Goal: Task Accomplishment & Management: Manage account settings

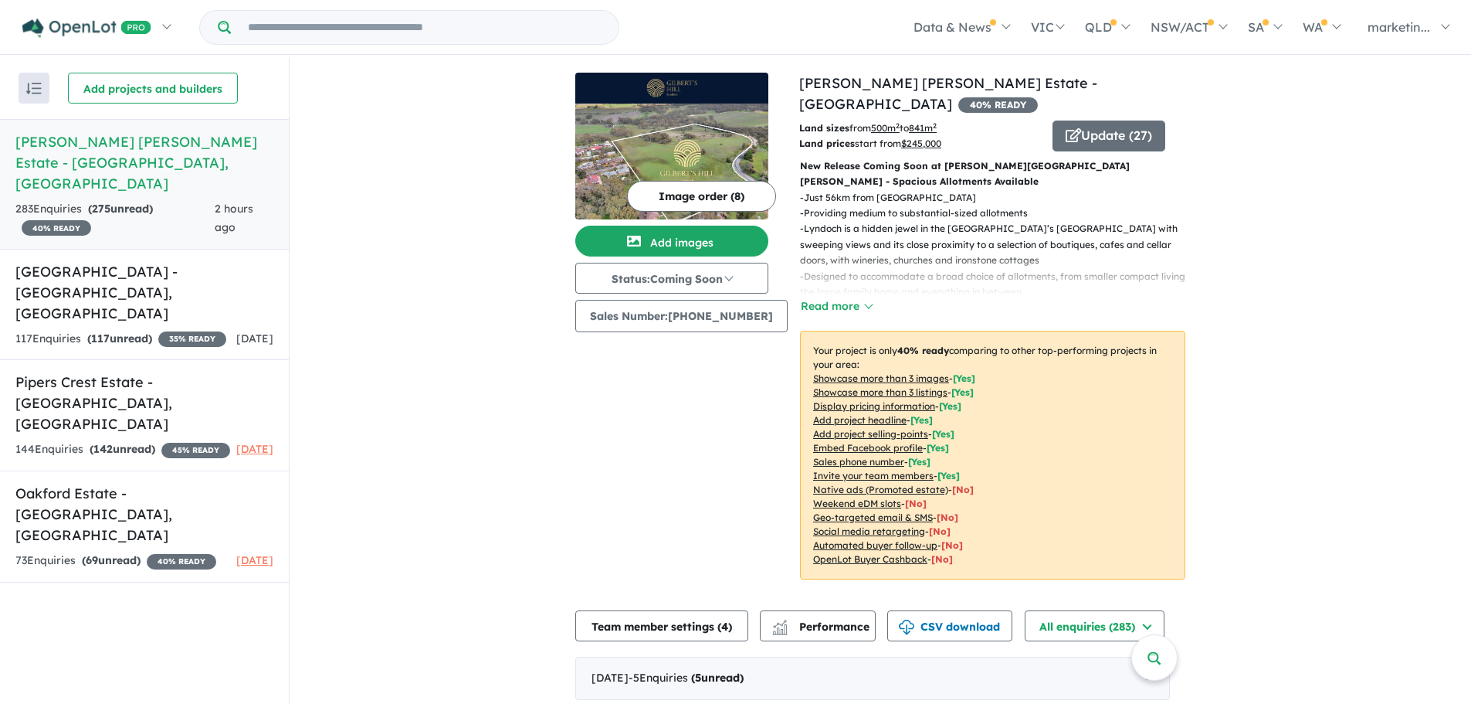
click at [699, 610] on button "Team member settings ( 4 )" at bounding box center [661, 625] width 173 height 31
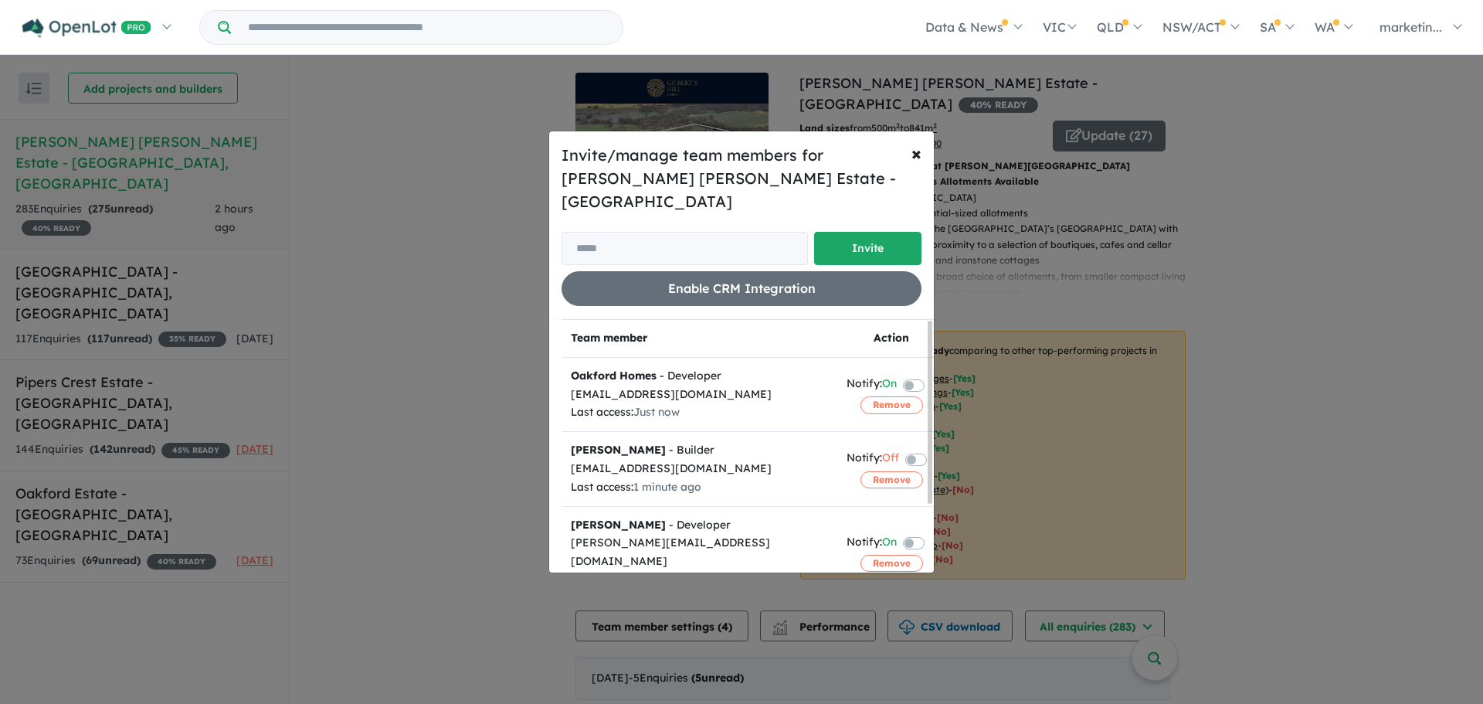
click at [479, 368] on div "Invite/manage team members for [PERSON_NAME] [PERSON_NAME] Estate - Lyndoch Inv…" at bounding box center [741, 352] width 1483 height 704
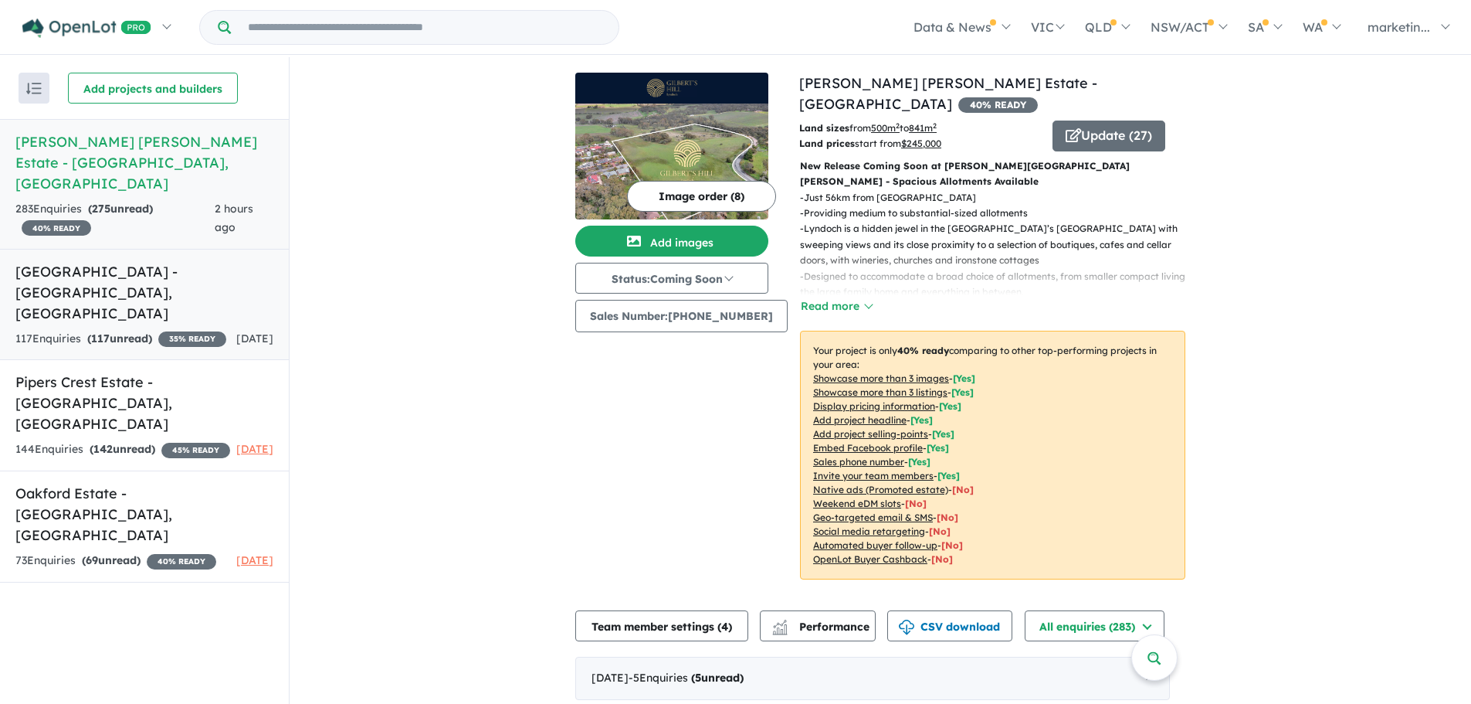
click at [208, 330] on div "117 Enquir ies ( 117 unread) 35 % READY" at bounding box center [120, 339] width 211 height 19
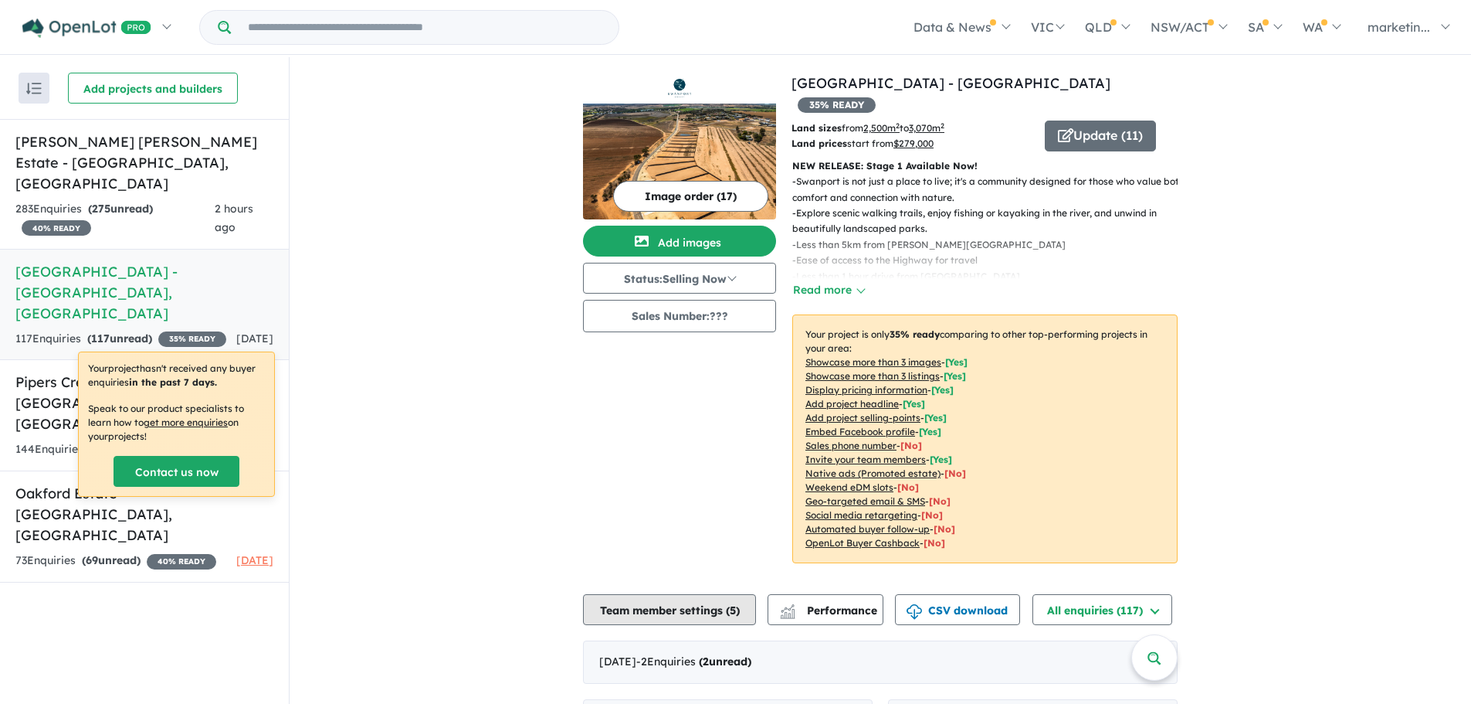
click at [639, 594] on button "Team member settings ( 5 )" at bounding box center [669, 609] width 173 height 31
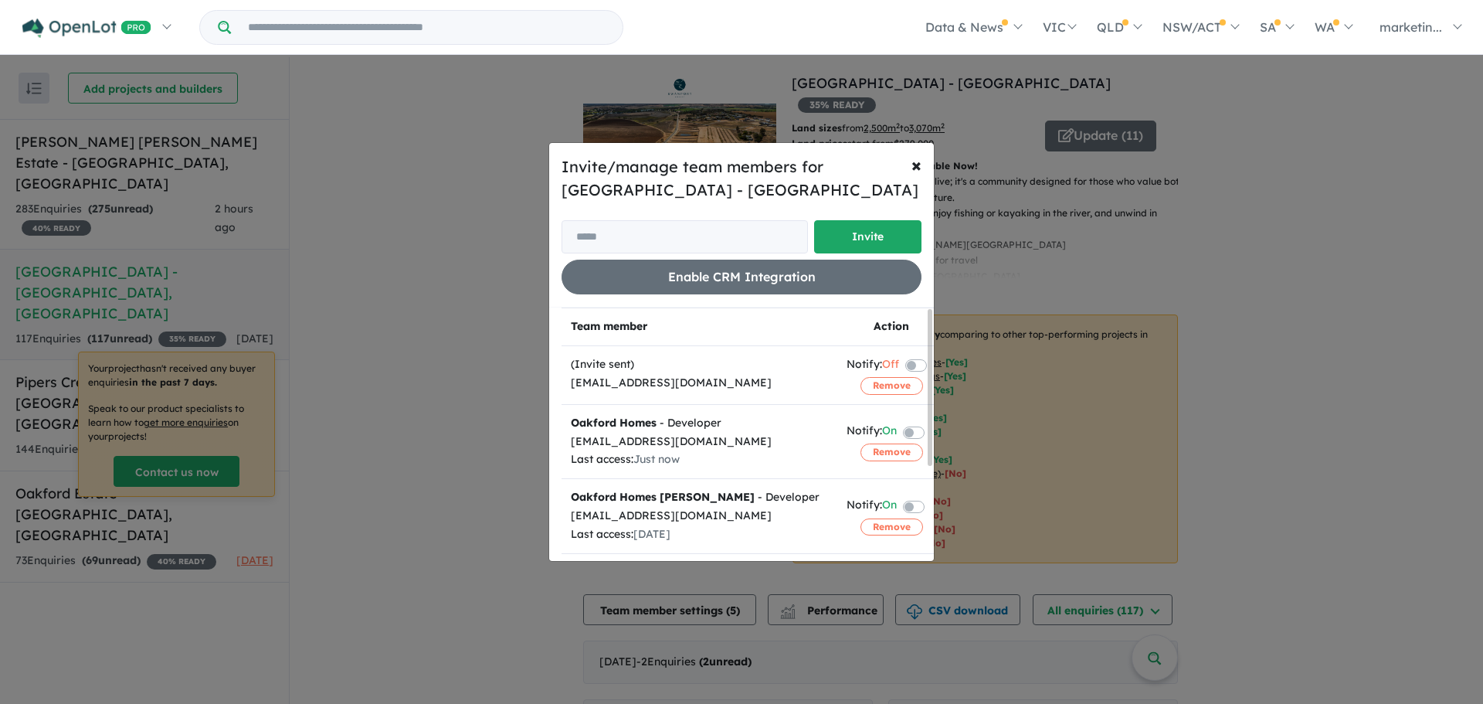
click at [931, 507] on label at bounding box center [932, 505] width 3 height 19
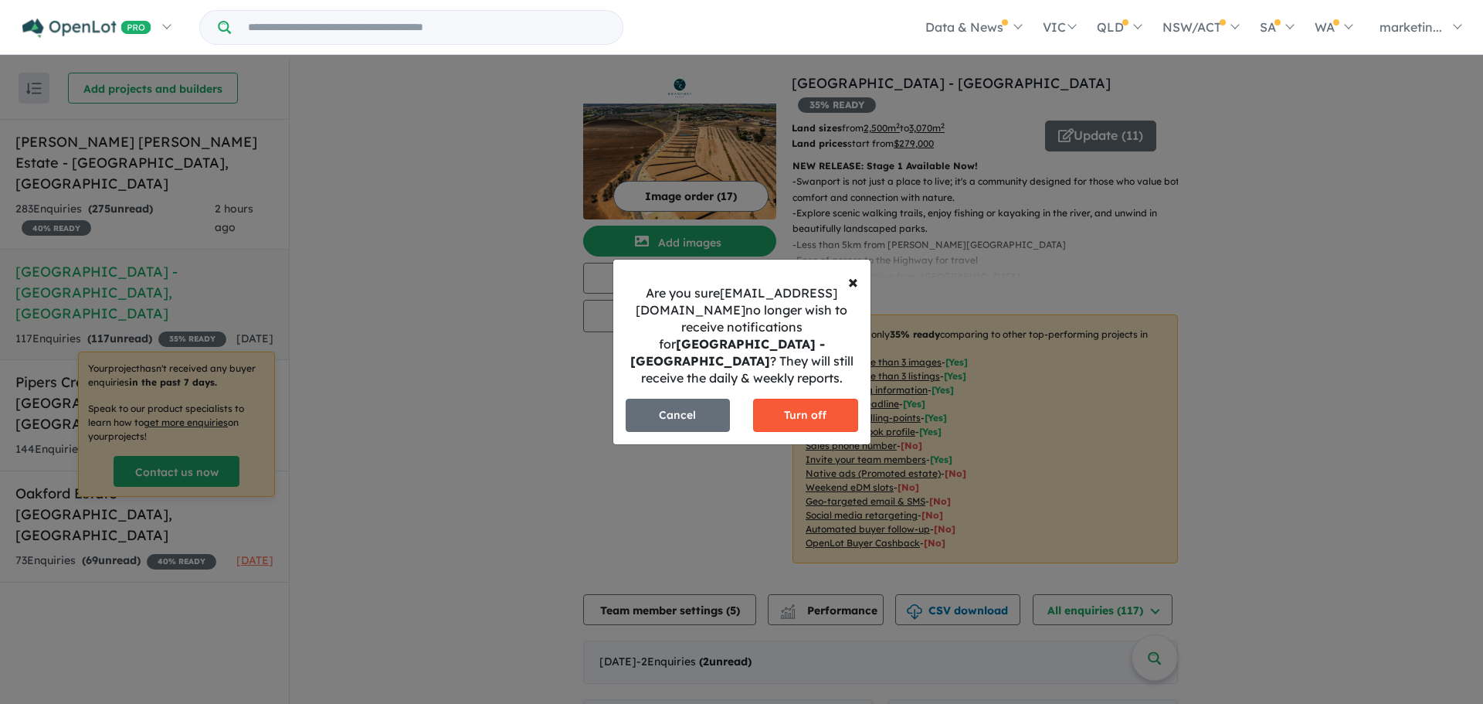
click at [799, 420] on button "Turn off" at bounding box center [805, 415] width 105 height 33
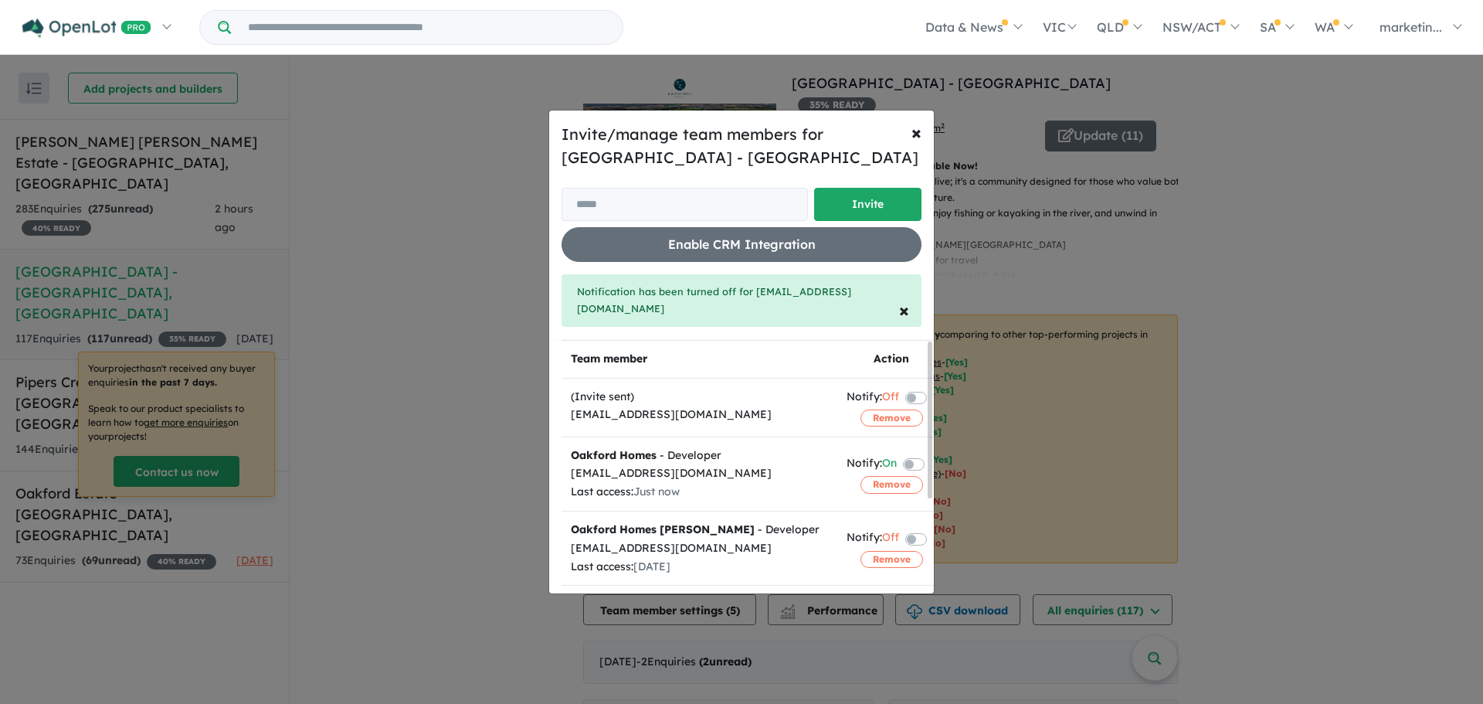
click at [931, 460] on label at bounding box center [932, 463] width 3 height 19
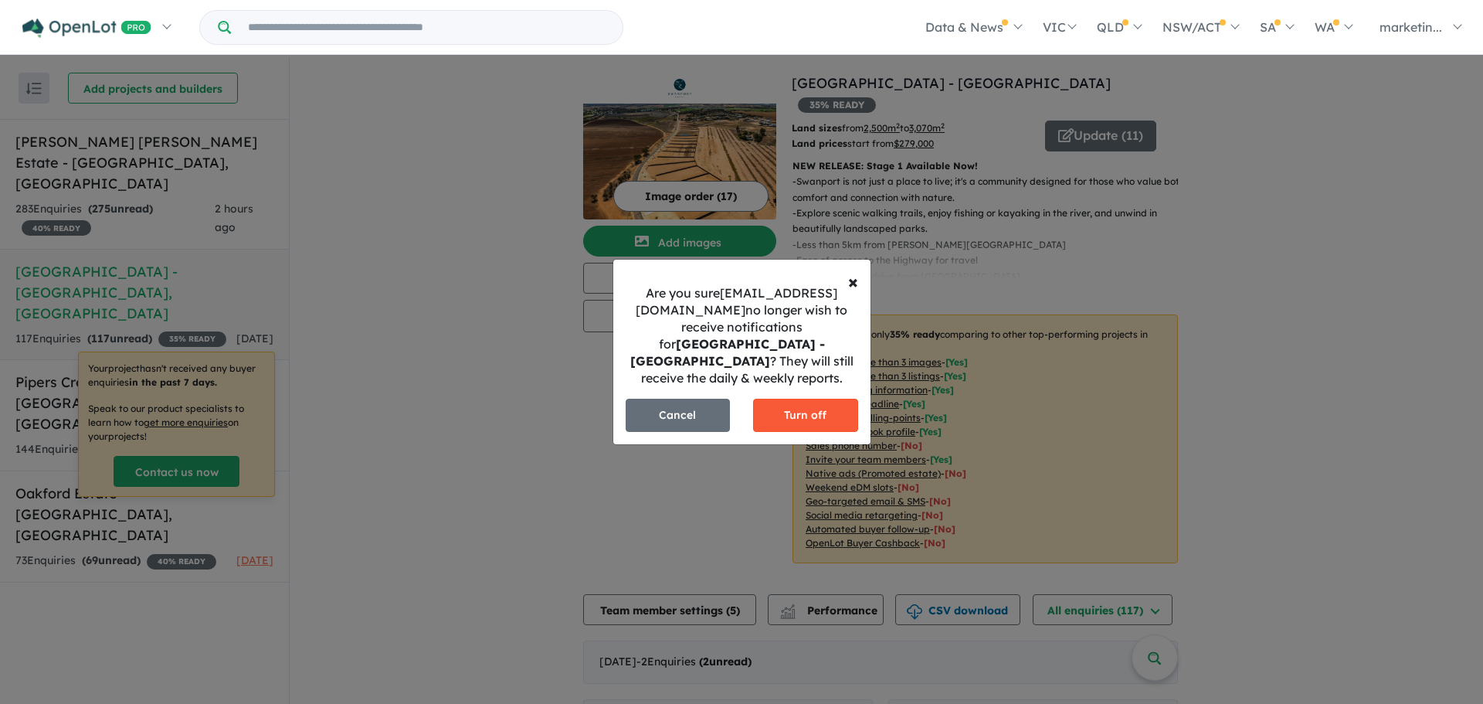
click at [811, 419] on button "Turn off" at bounding box center [805, 415] width 105 height 33
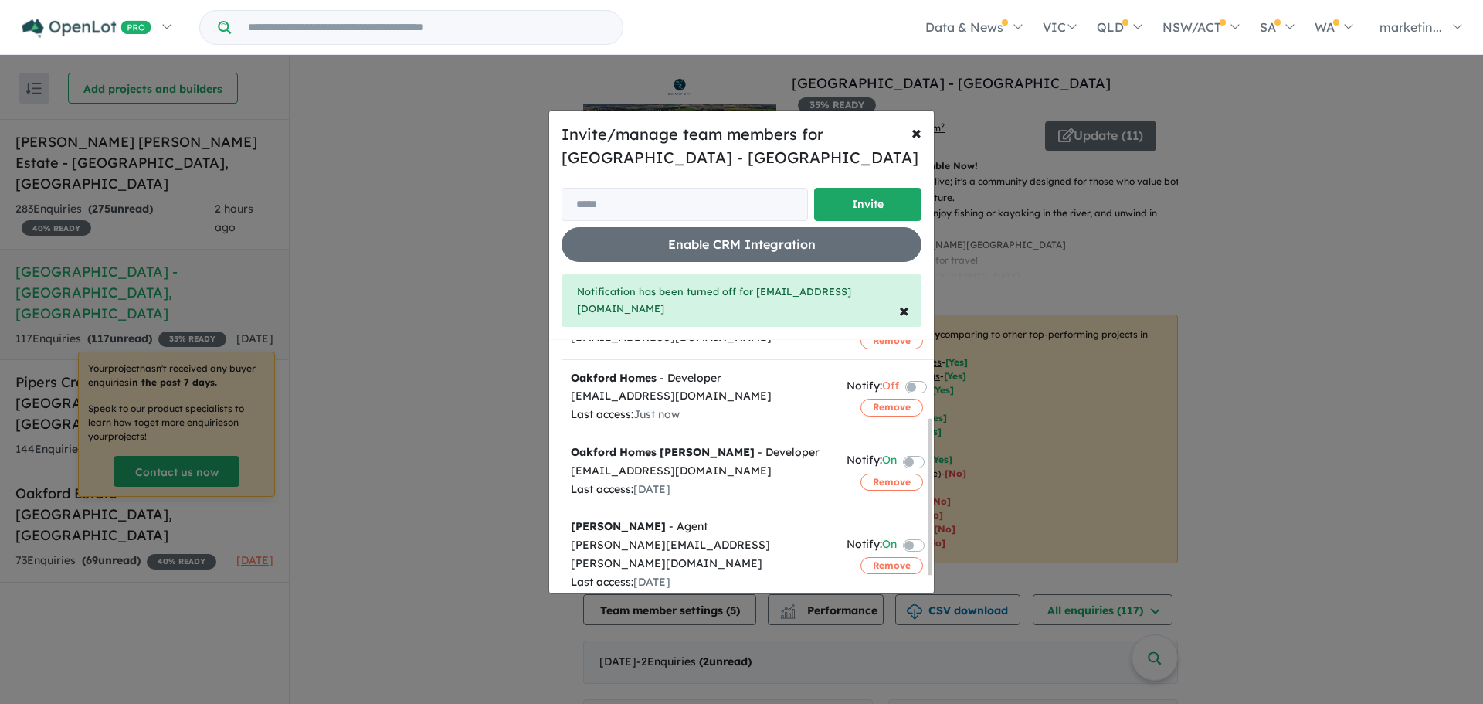
scroll to position [153, 0]
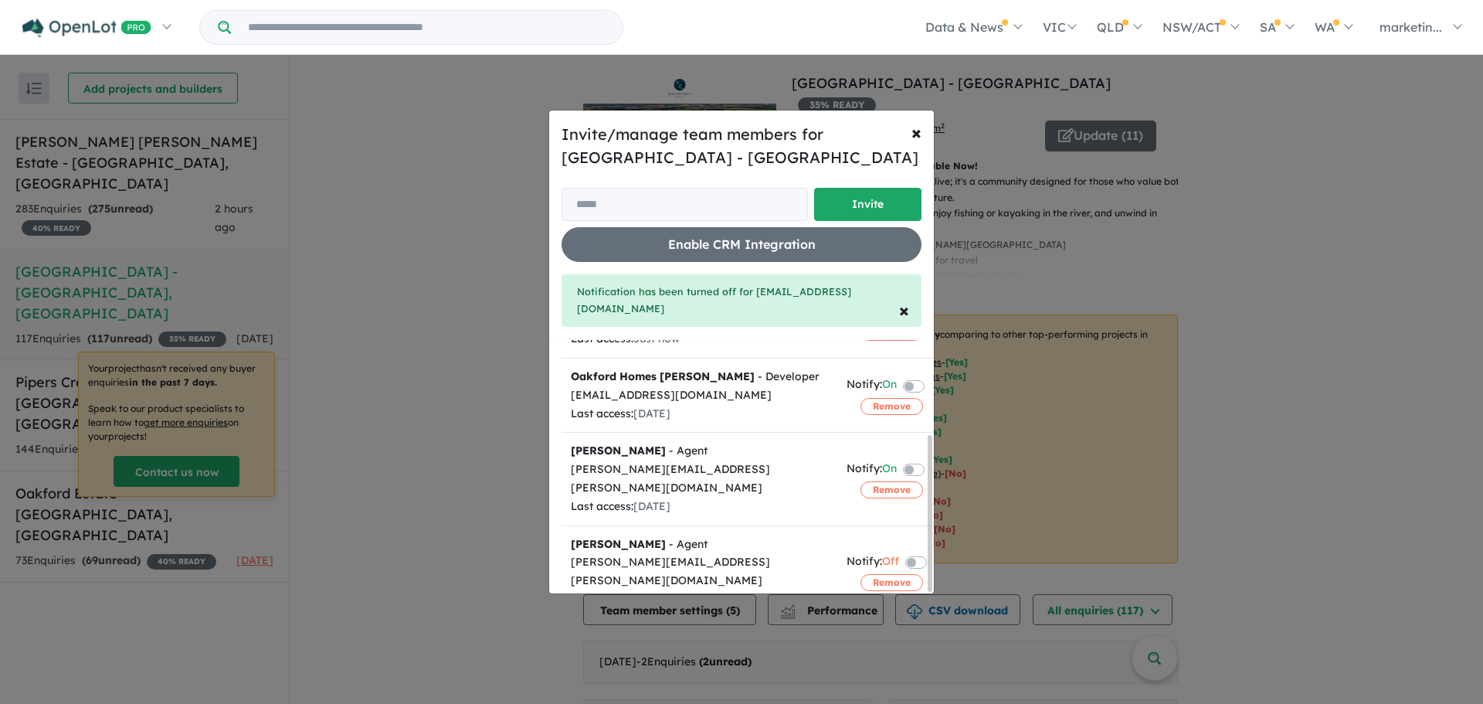
click at [931, 388] on label at bounding box center [932, 384] width 3 height 19
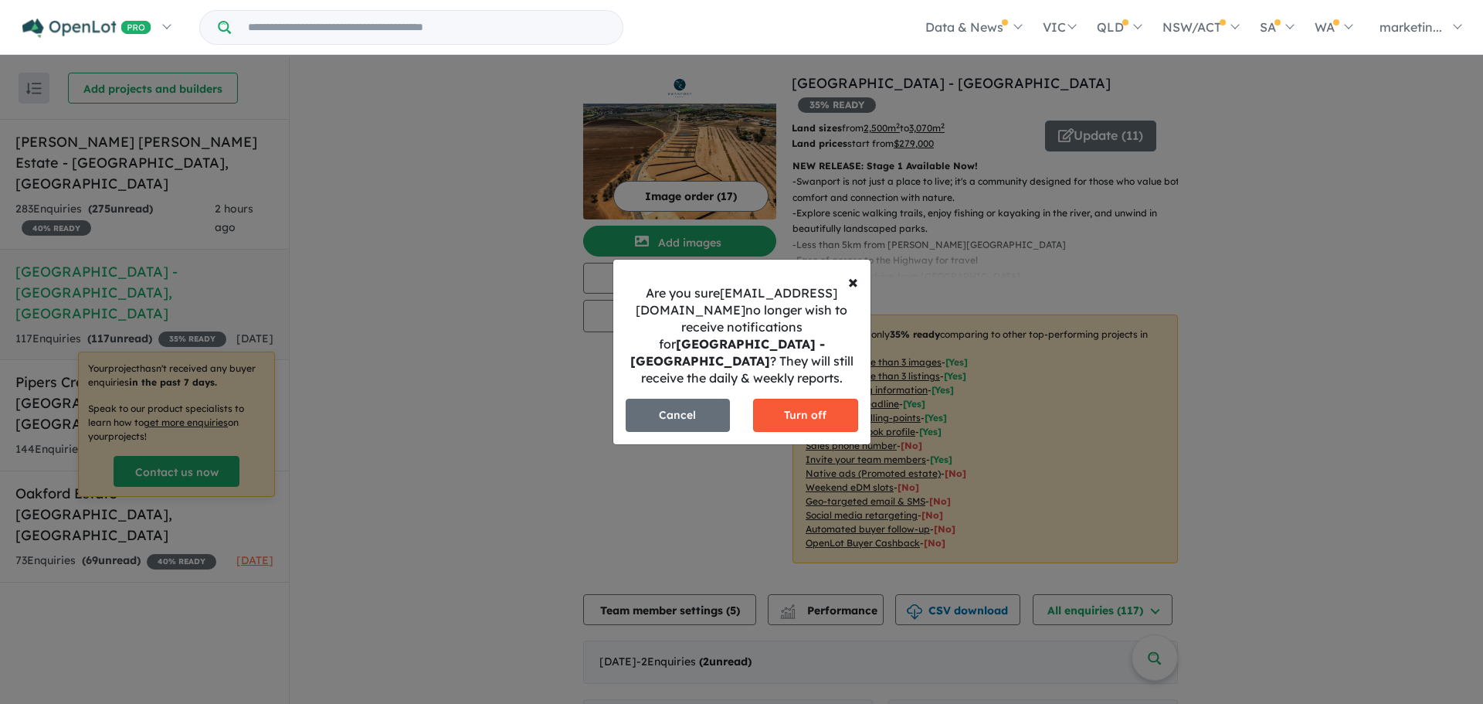
click at [822, 415] on button "Turn off" at bounding box center [805, 415] width 105 height 33
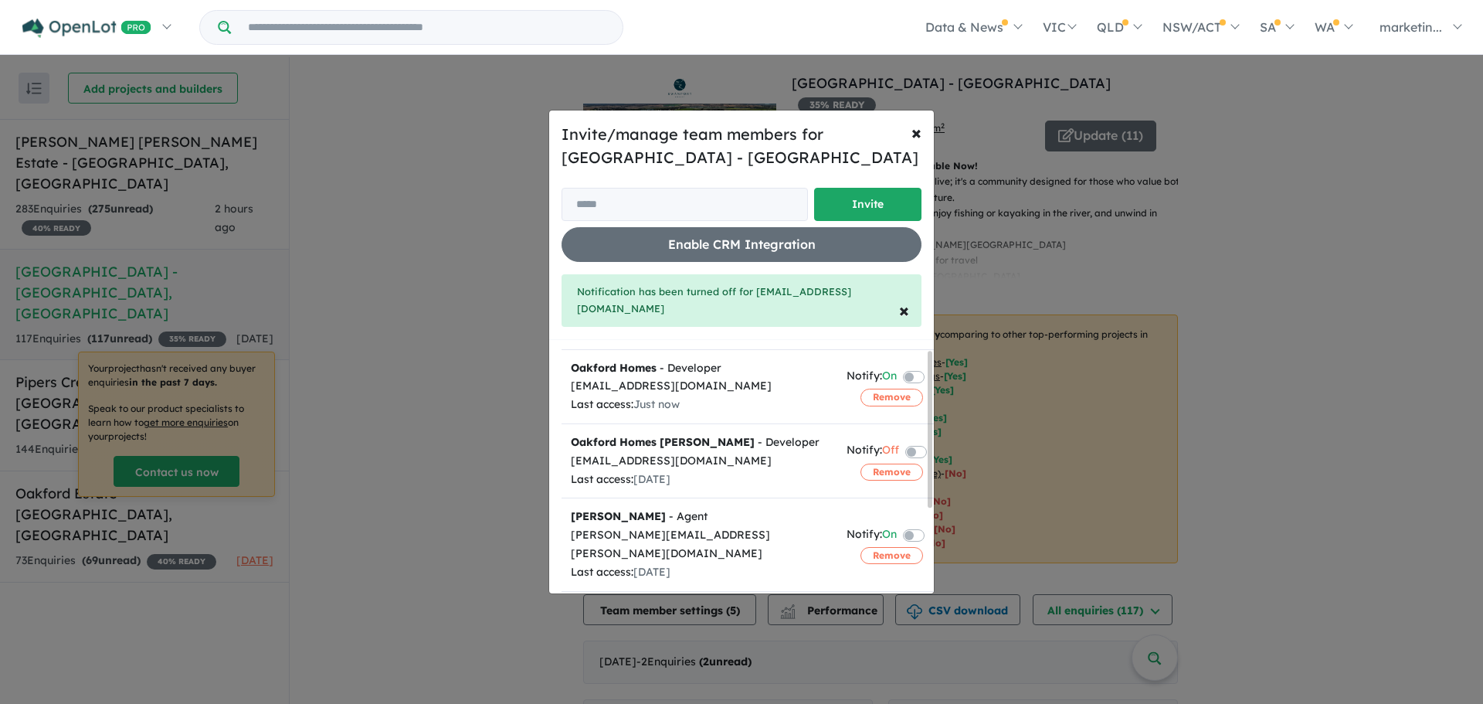
scroll to position [0, 0]
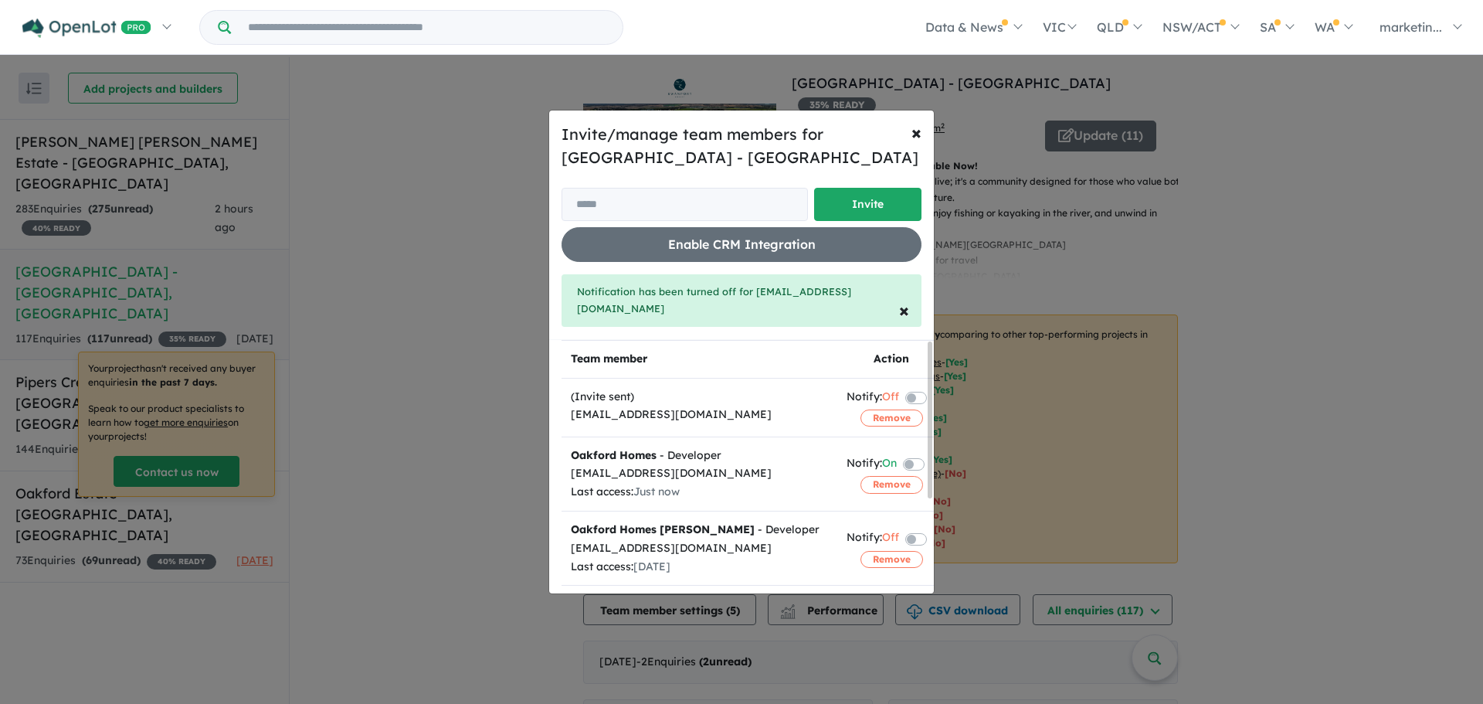
click at [931, 454] on label at bounding box center [932, 463] width 3 height 19
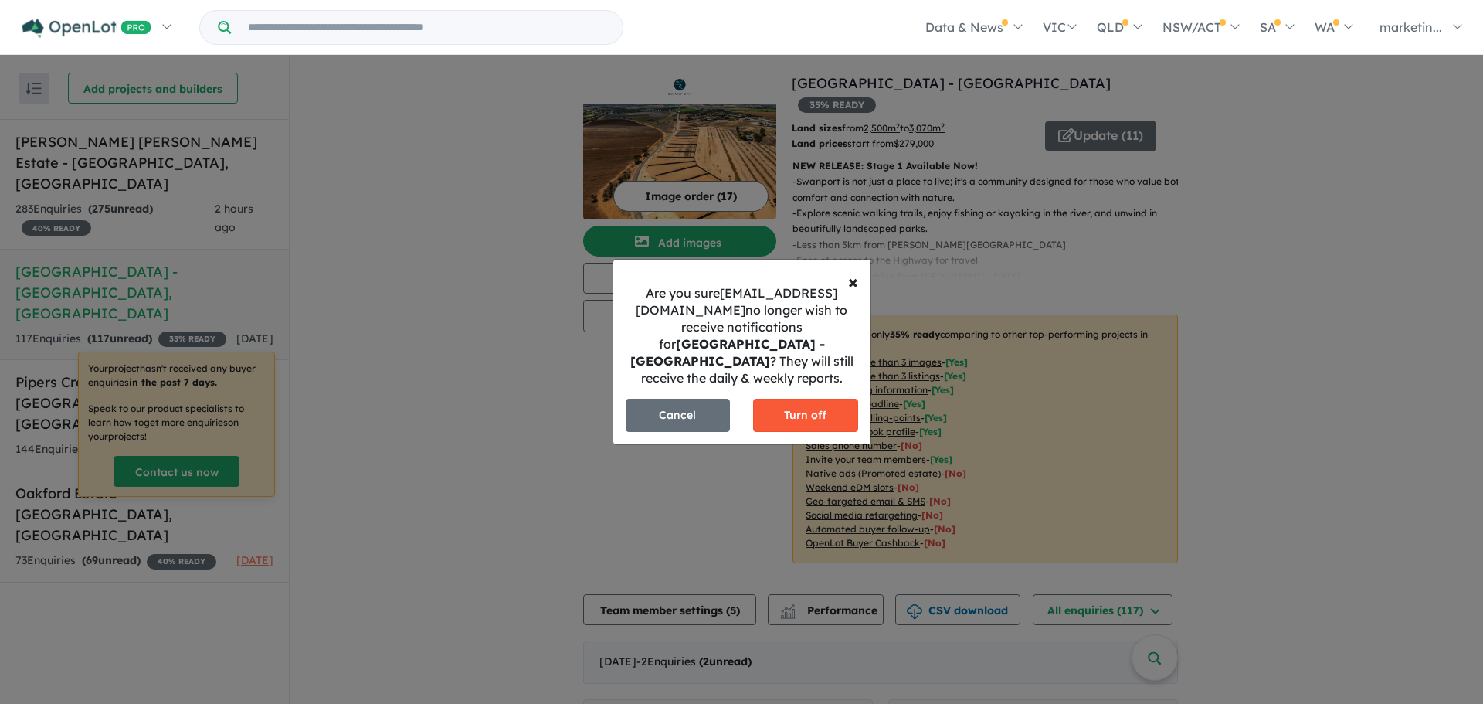
click at [787, 415] on button "Turn off" at bounding box center [805, 415] width 105 height 33
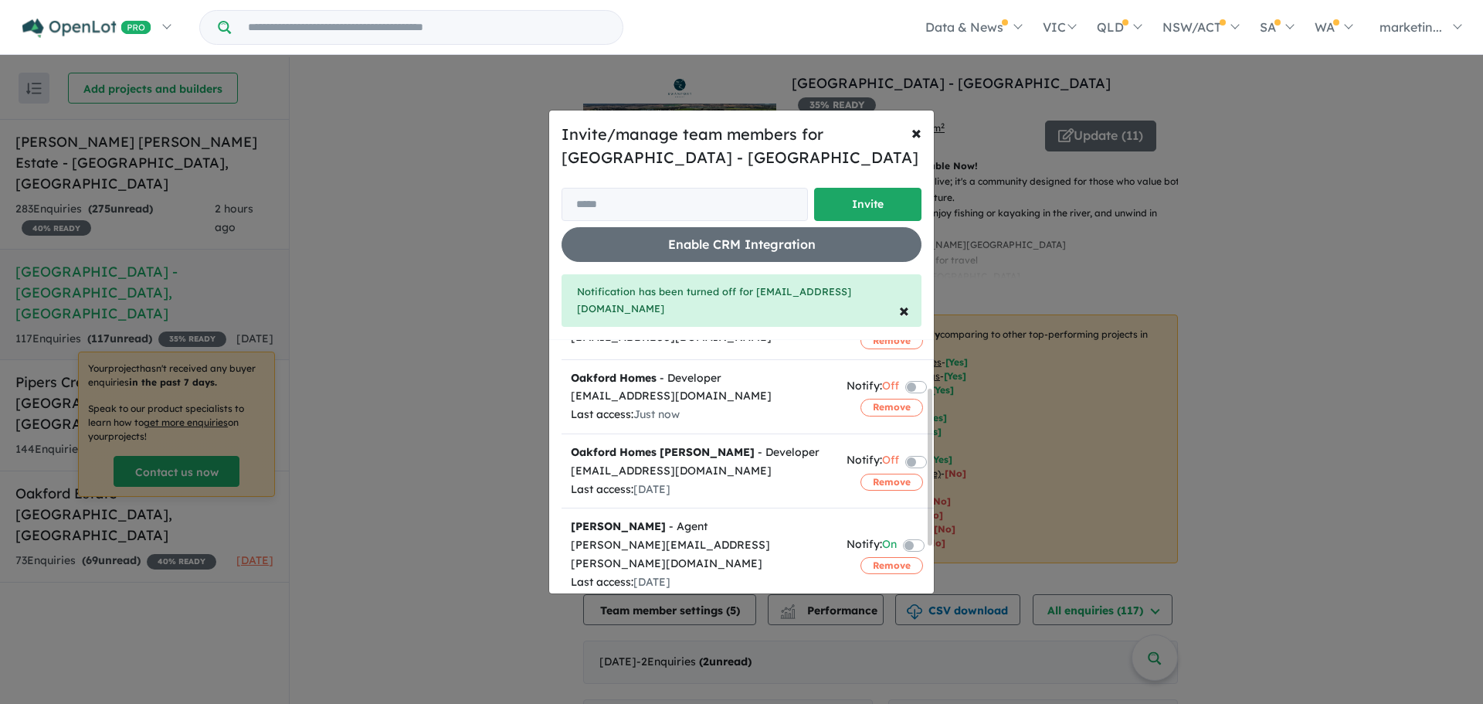
scroll to position [153, 0]
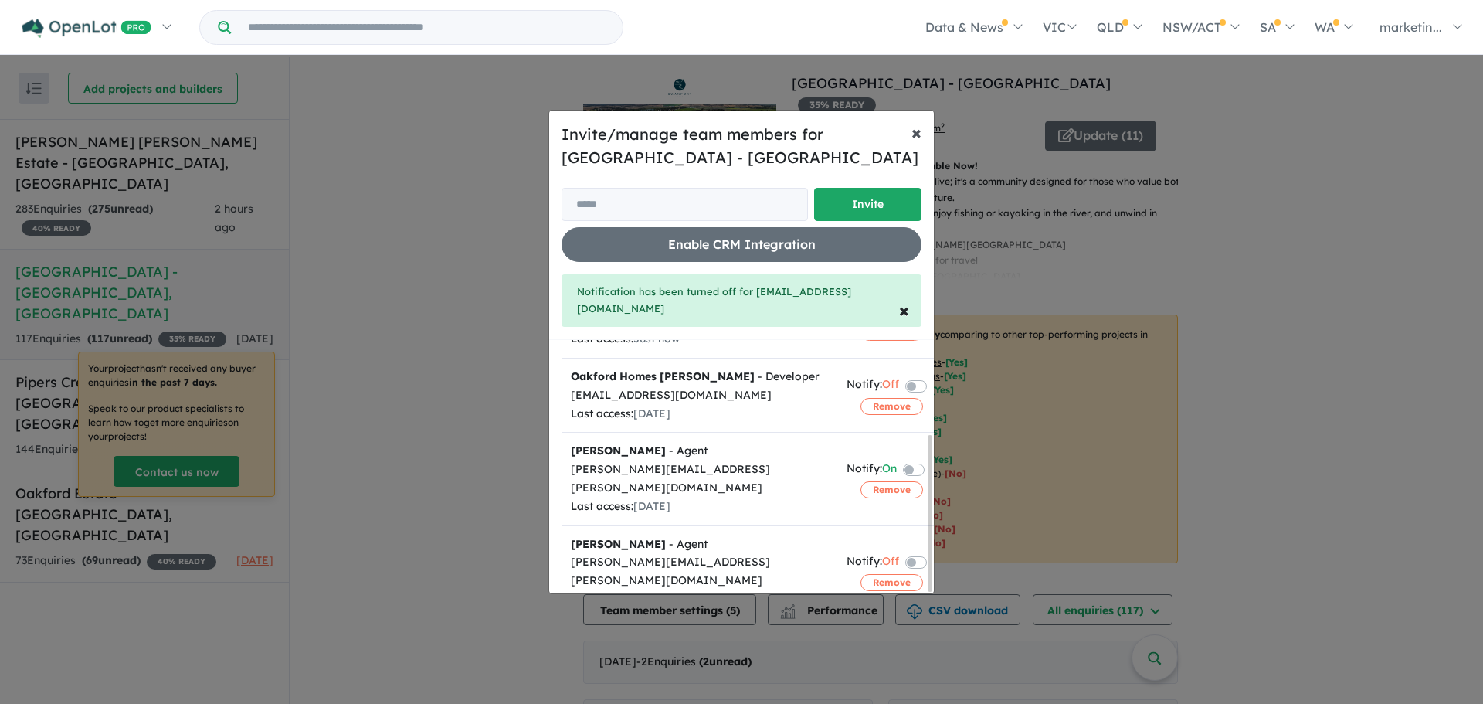
click at [915, 136] on span "×" at bounding box center [916, 131] width 10 height 23
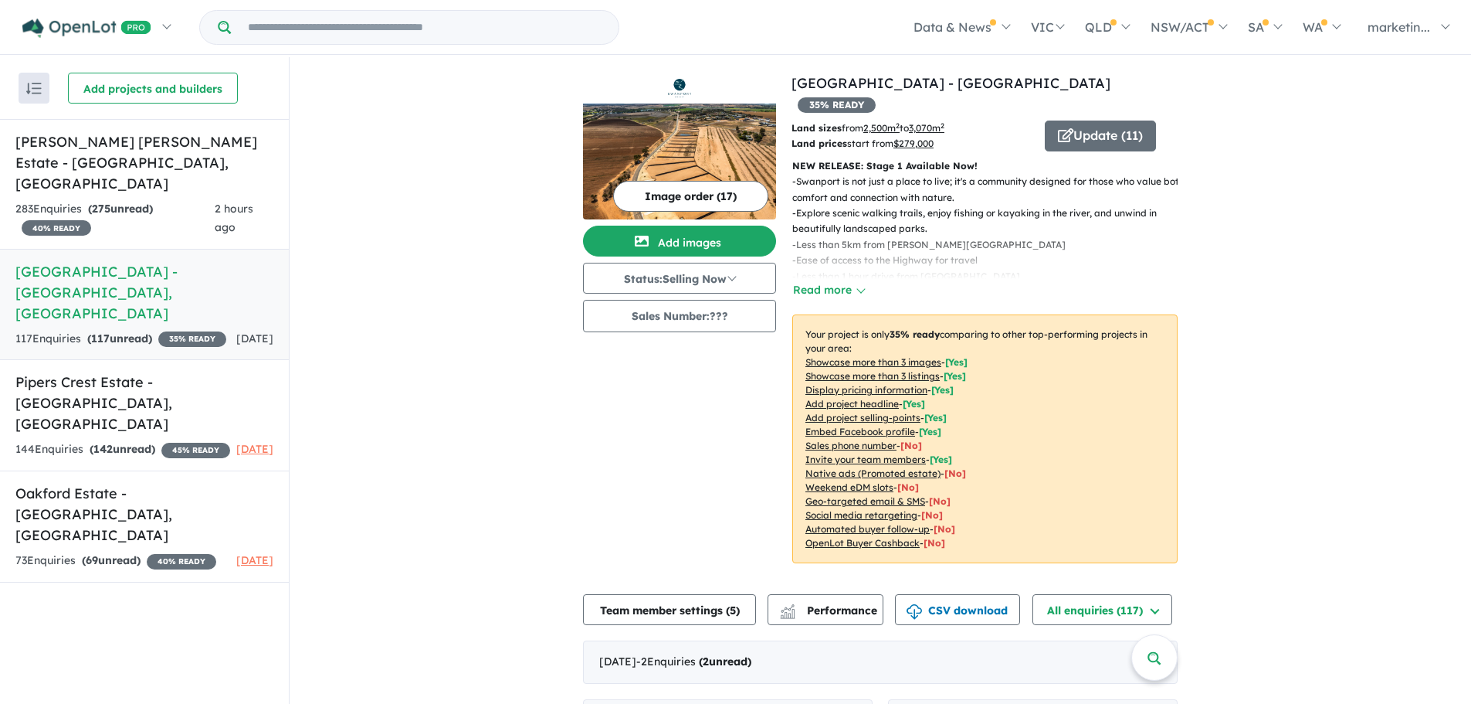
click at [165, 526] on div "Recent enquiries first Most unread enquiries first Most enquiries first By name…" at bounding box center [144, 381] width 289 height 649
click at [174, 483] on h5 "Oakford Estate - [GEOGRAPHIC_DATA] , [GEOGRAPHIC_DATA]" at bounding box center [144, 514] width 258 height 63
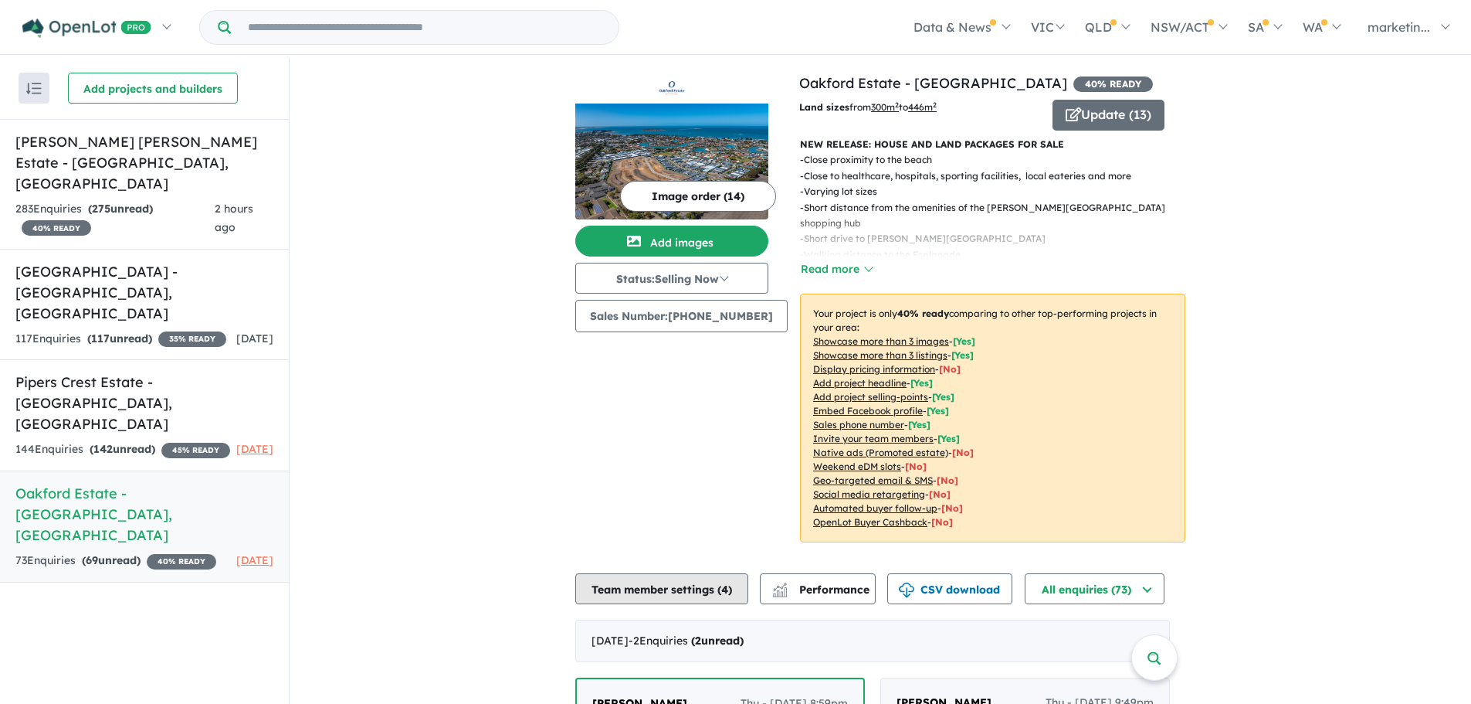
click at [669, 582] on button "Team member settings ( 4 )" at bounding box center [661, 588] width 173 height 31
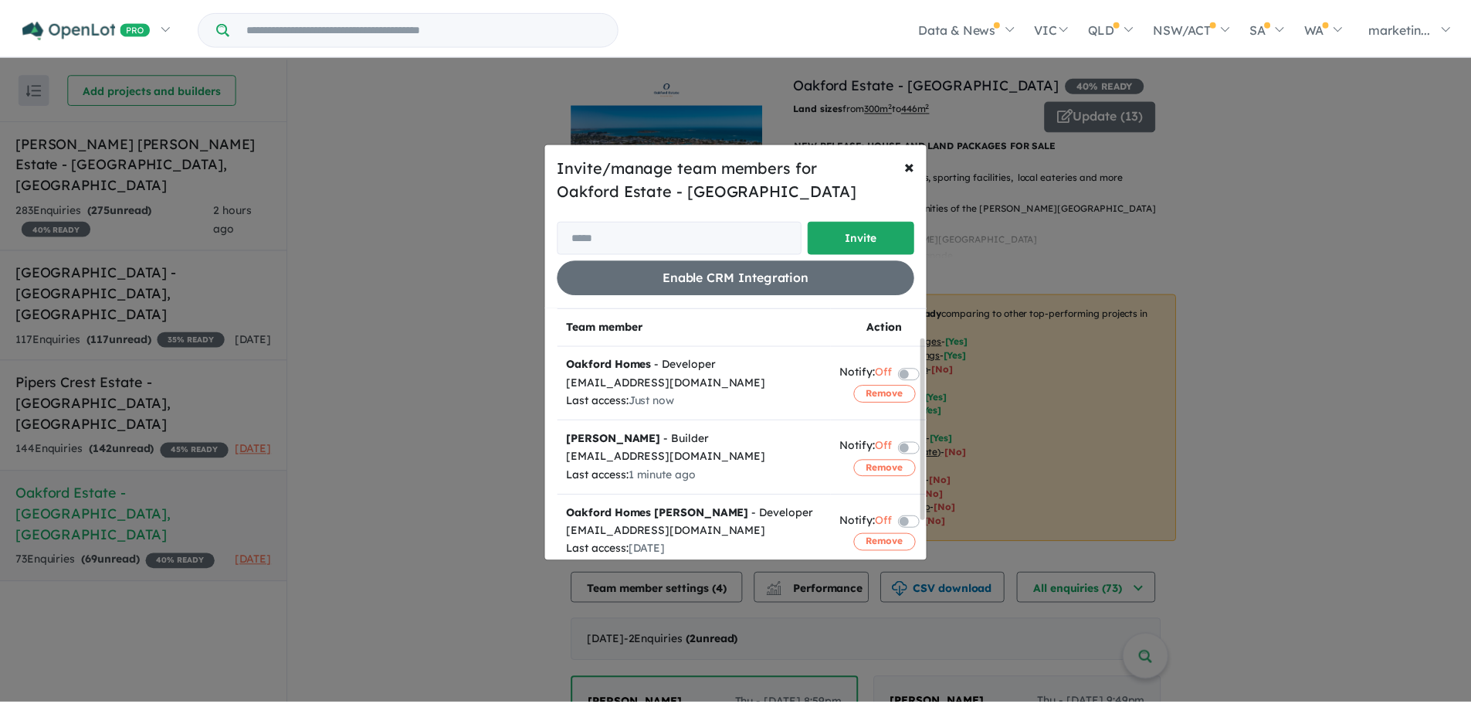
scroll to position [94, 0]
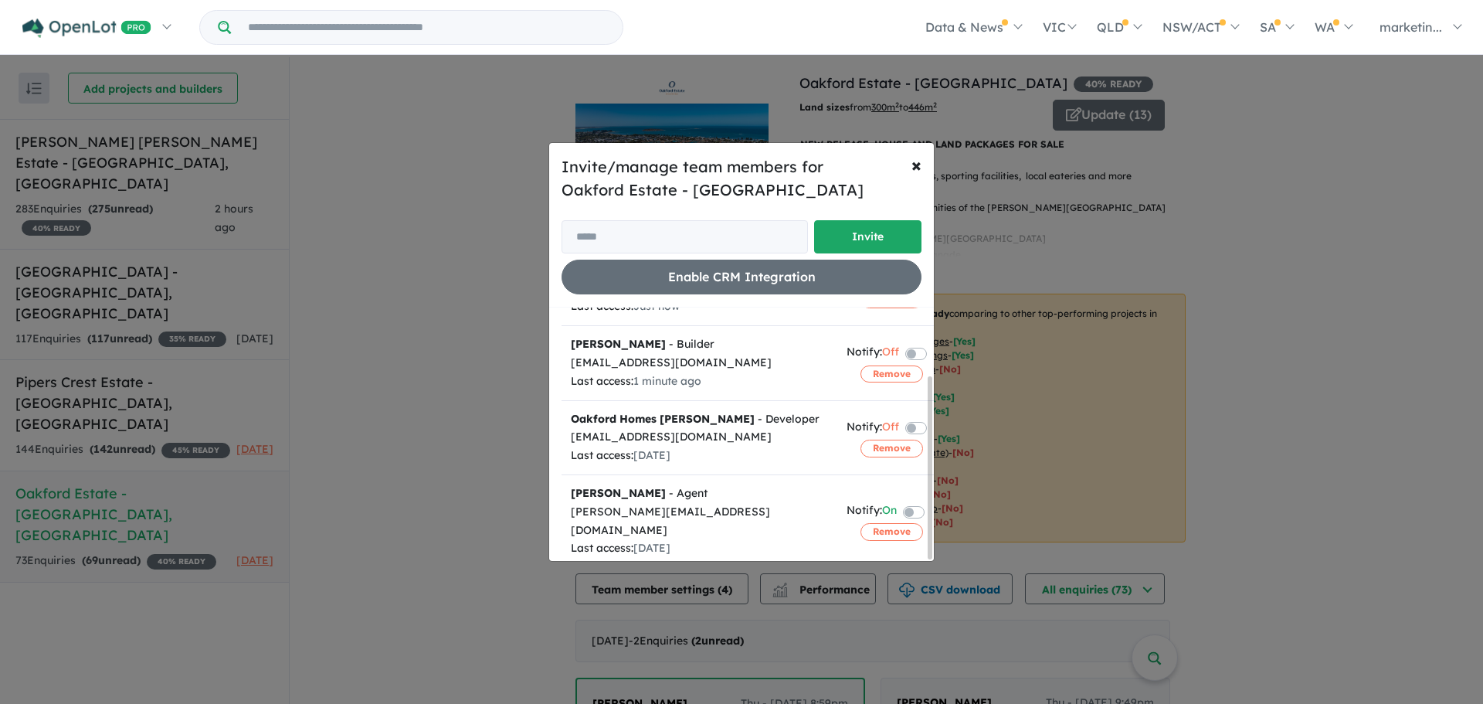
click at [551, 490] on div "Team member Action Oakford Homes - Developer [EMAIL_ADDRESS][DOMAIN_NAME] Last …" at bounding box center [741, 433] width 385 height 253
click at [178, 338] on div "Invite/manage team members for Oakford Estate - Encounter Bay Invite Enable CRM…" at bounding box center [741, 352] width 1483 height 704
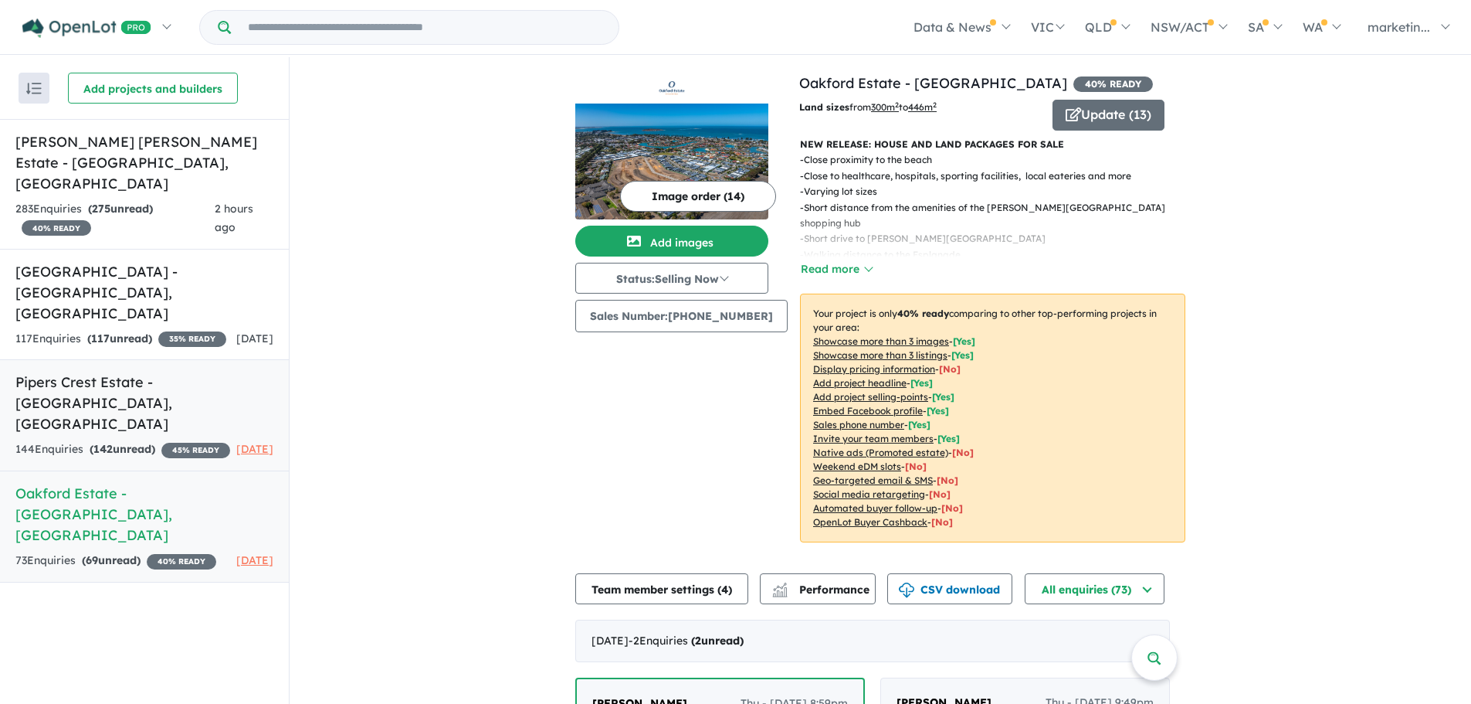
click at [166, 440] on div "144 Enquir ies ( 142 unread) 45 % READY" at bounding box center [122, 449] width 215 height 19
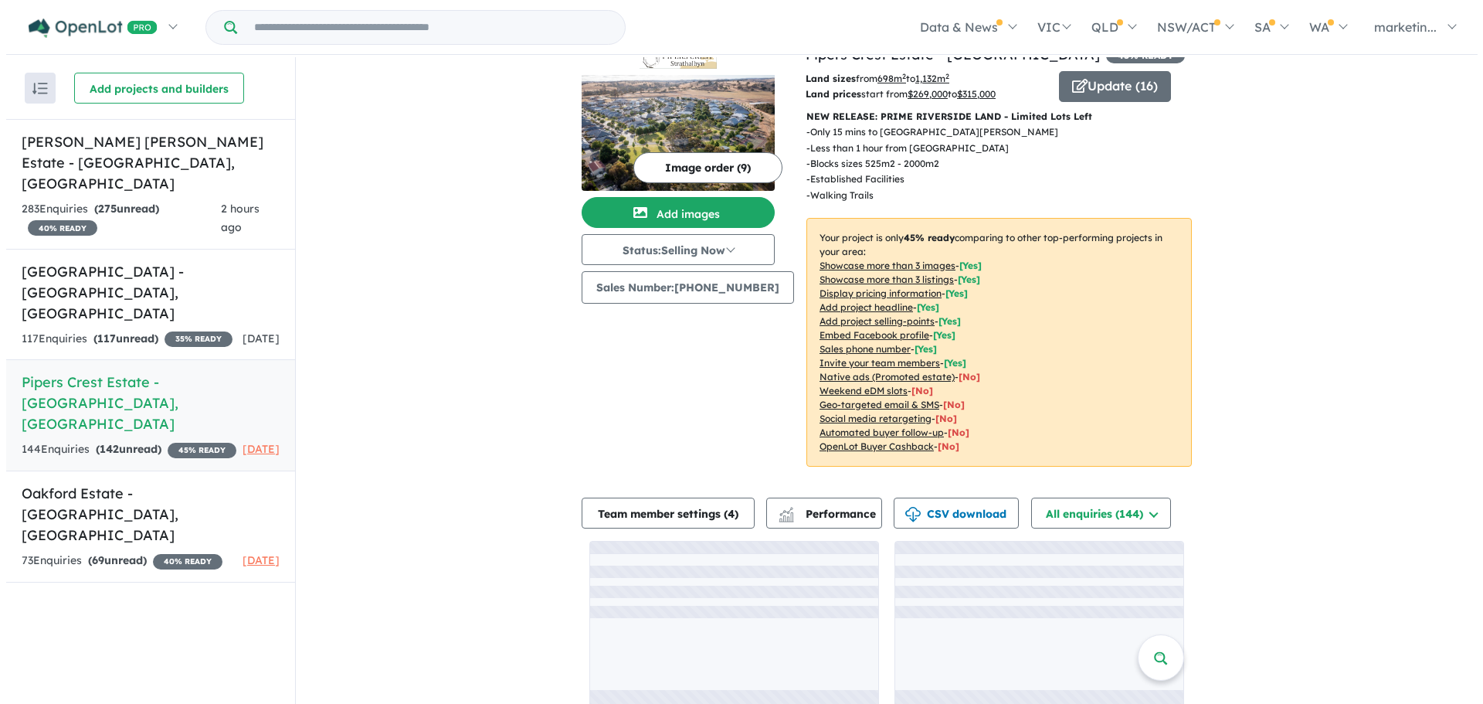
scroll to position [53, 0]
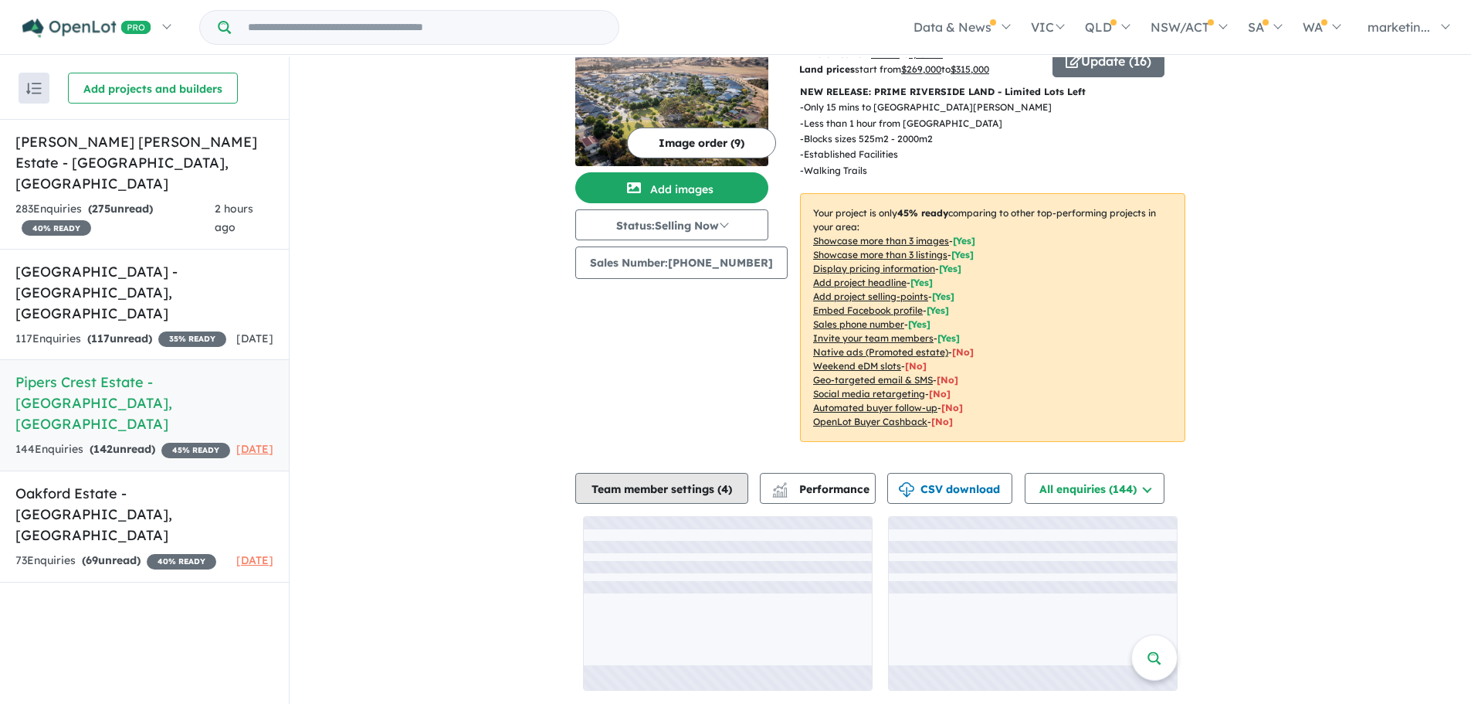
click at [669, 490] on button "Team member settings ( 4 )" at bounding box center [661, 488] width 173 height 31
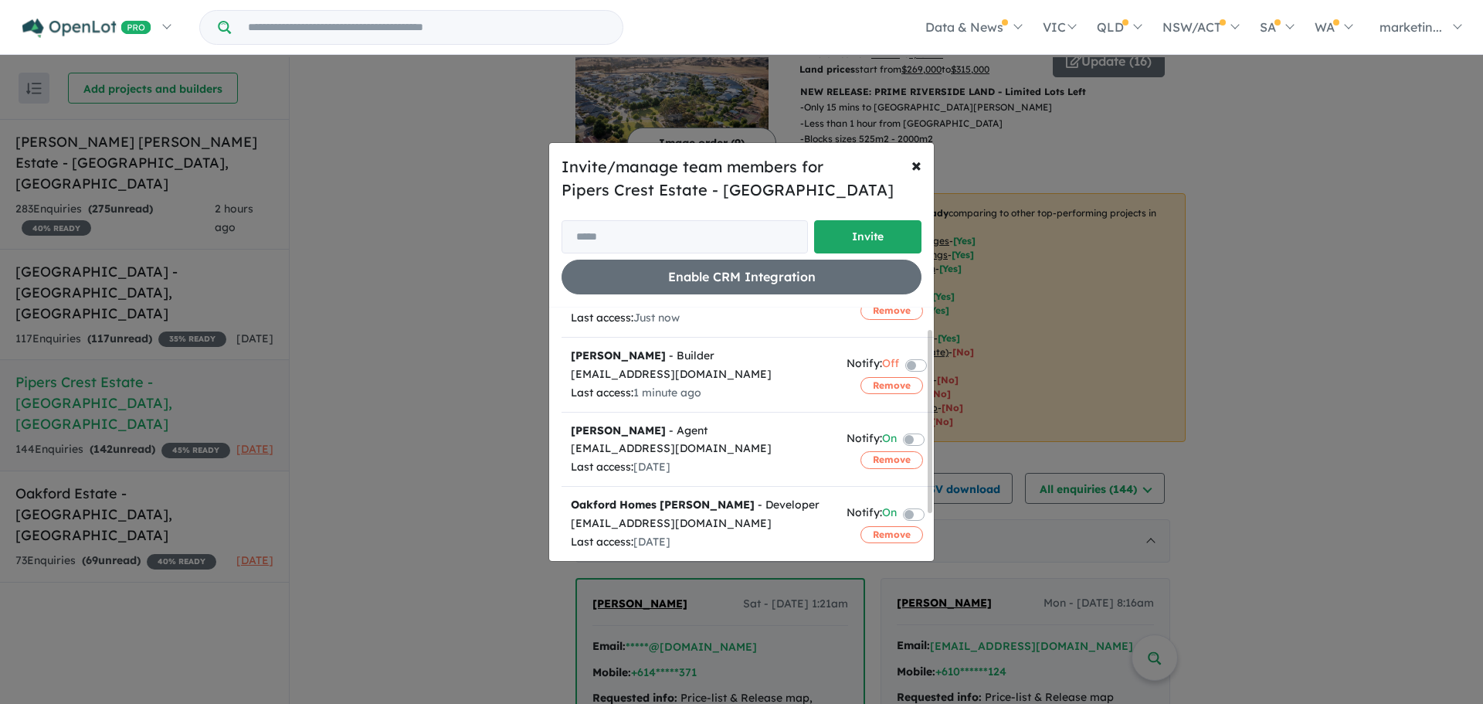
scroll to position [94, 0]
click at [931, 504] on label at bounding box center [932, 513] width 3 height 19
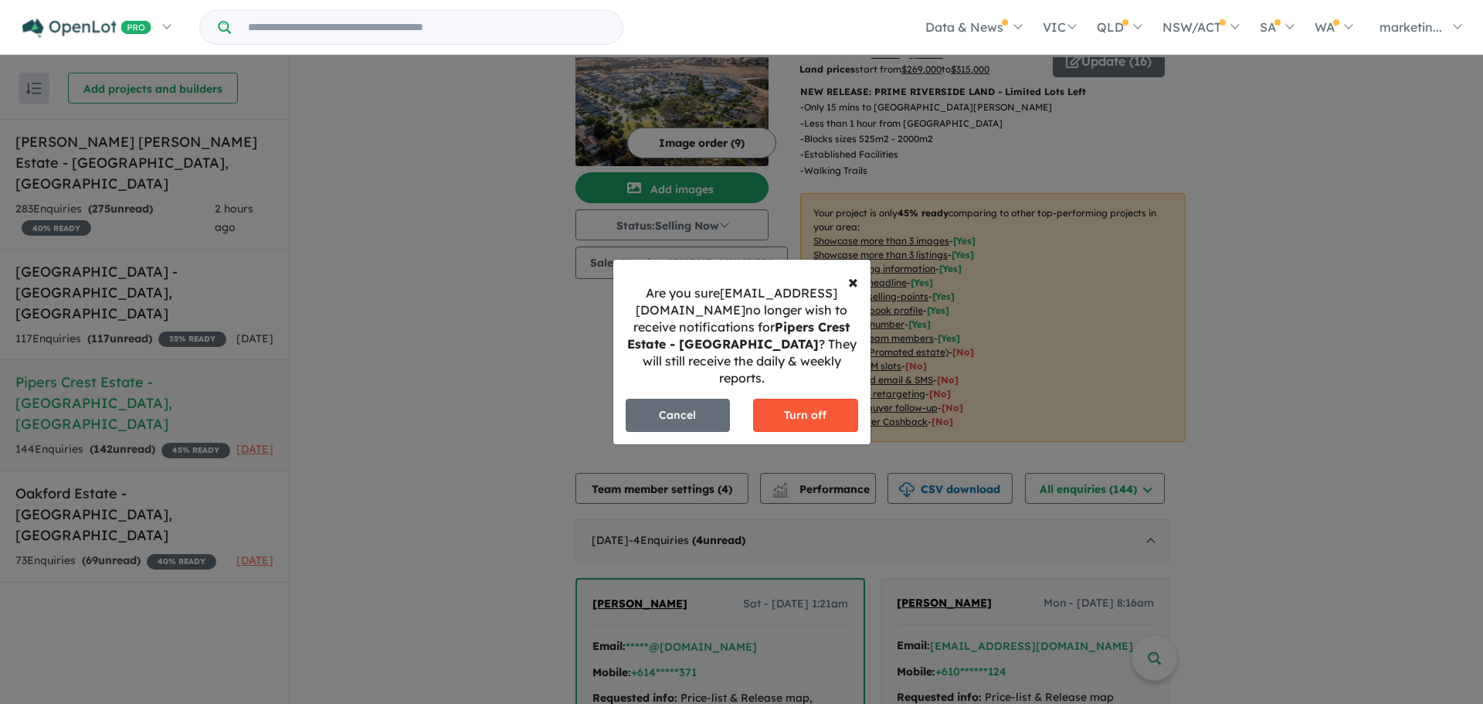
click at [790, 424] on button "Turn off" at bounding box center [805, 415] width 105 height 33
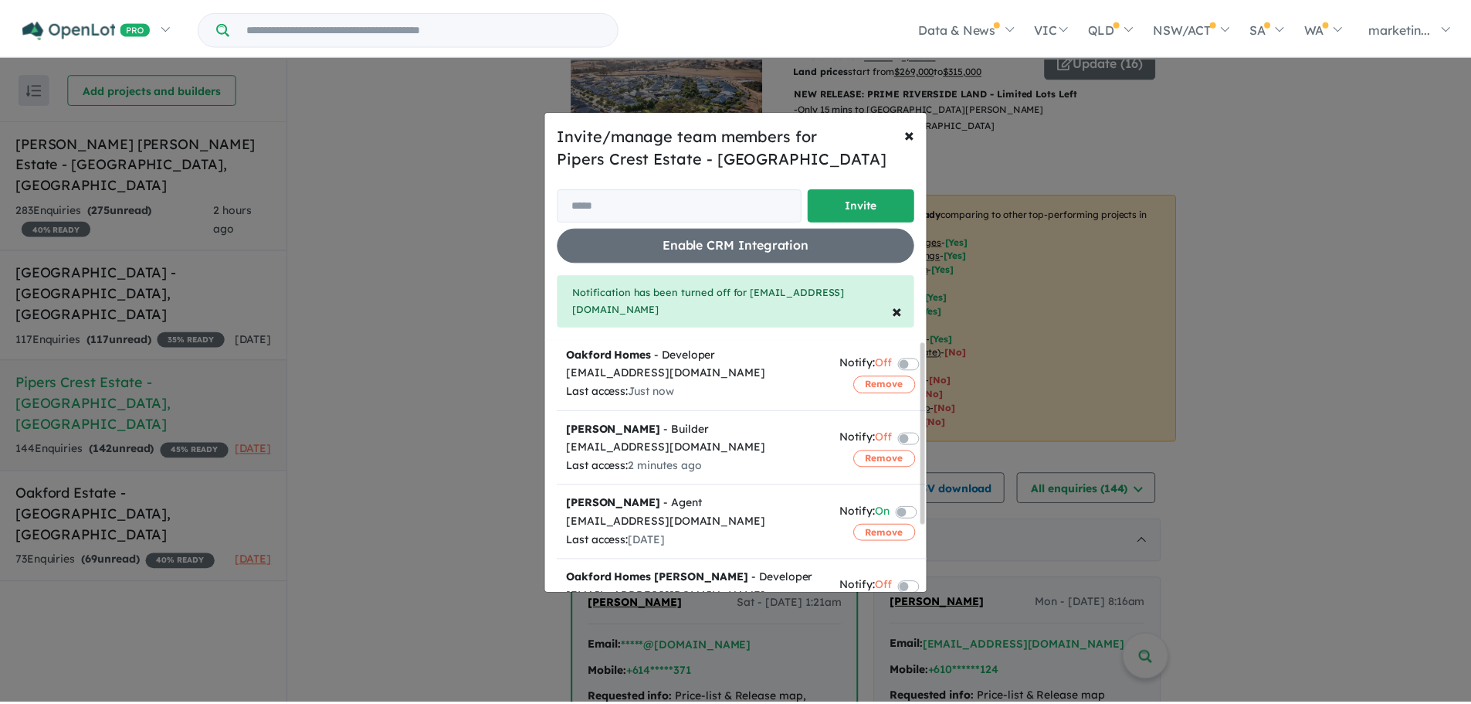
scroll to position [0, 0]
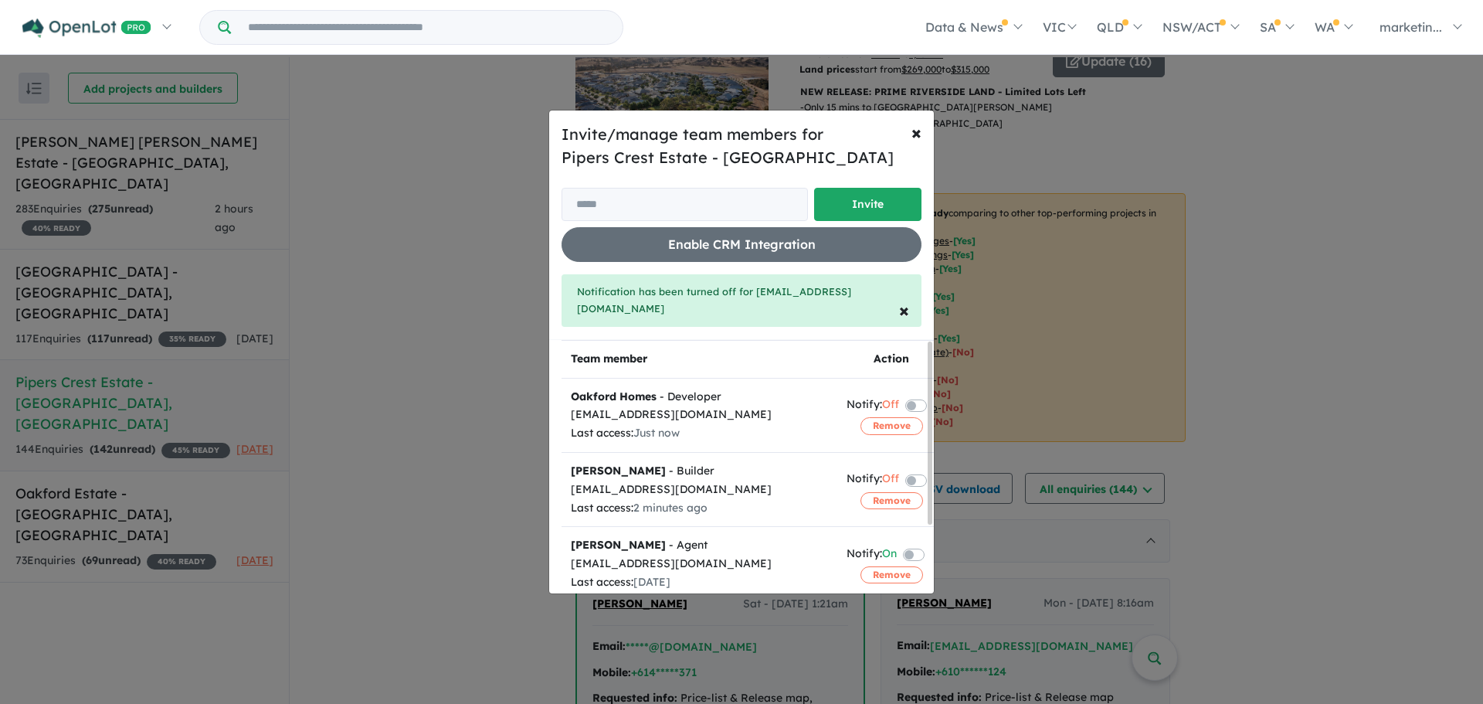
click at [453, 353] on div "Invite/manage team members for Pipers Crest Estate - Strathalbyn Invite Enable …" at bounding box center [741, 352] width 1483 height 704
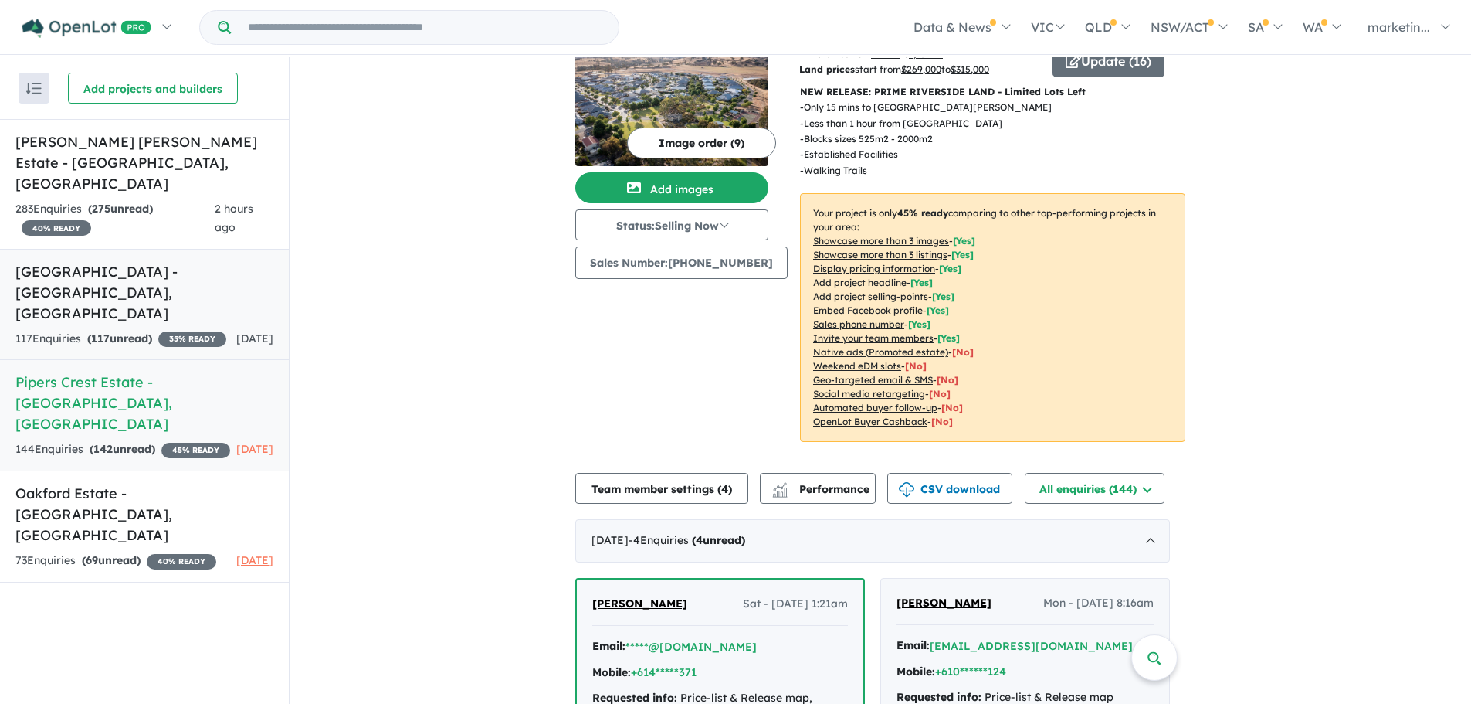
click at [236, 330] on div "[DATE]" at bounding box center [254, 339] width 37 height 19
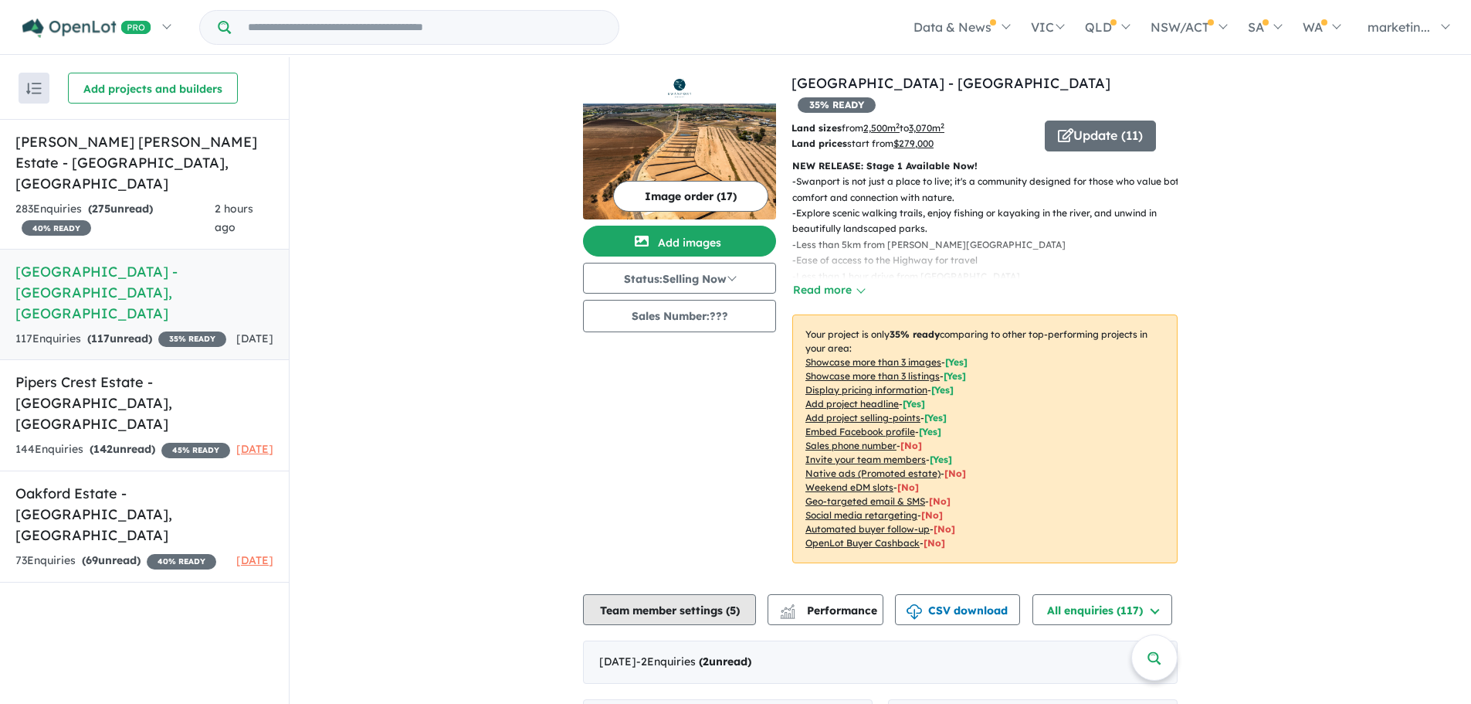
click at [658, 594] on button "Team member settings ( 5 )" at bounding box center [669, 609] width 173 height 31
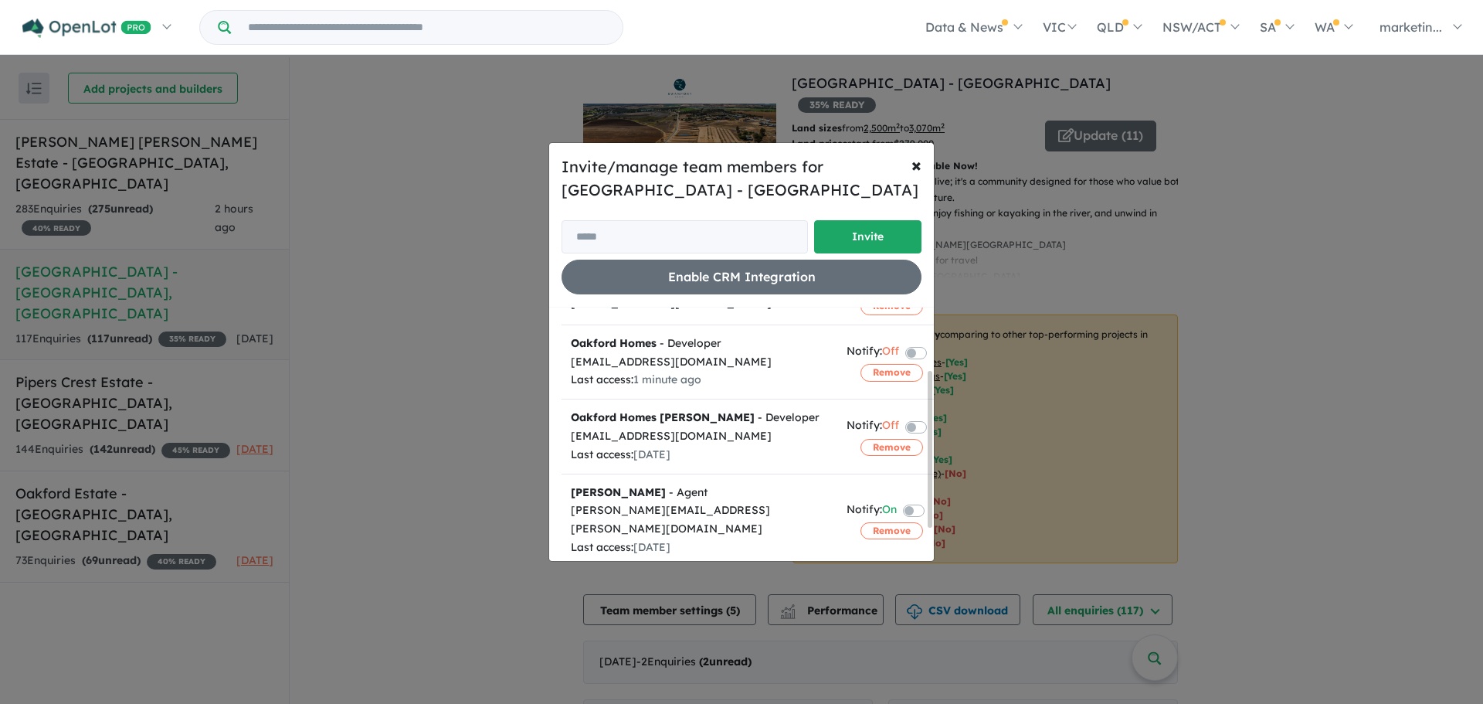
scroll to position [153, 0]
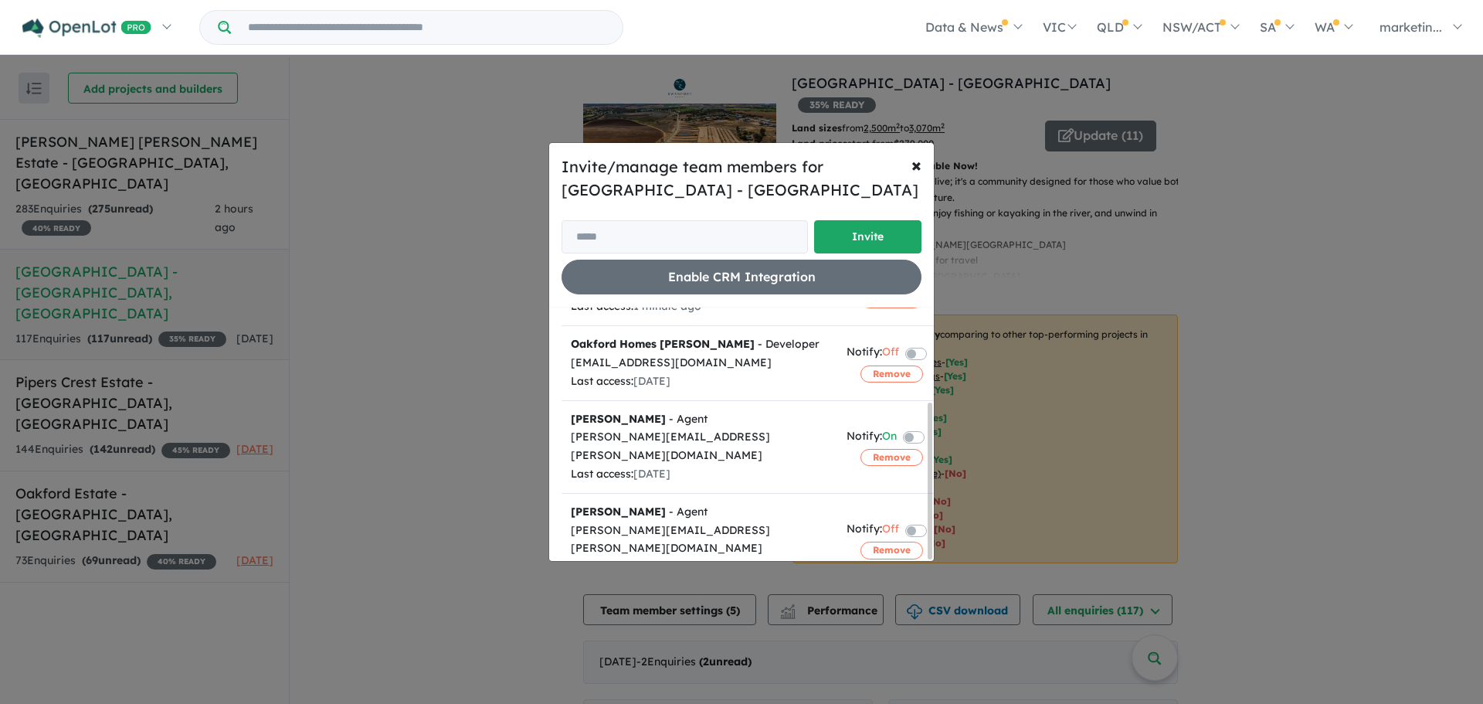
drag, startPoint x: 485, startPoint y: 415, endPoint x: 468, endPoint y: 396, distance: 25.7
click at [484, 414] on div "Invite/manage team members for [GEOGRAPHIC_DATA] - [GEOGRAPHIC_DATA] Invite Ena…" at bounding box center [741, 352] width 1483 height 704
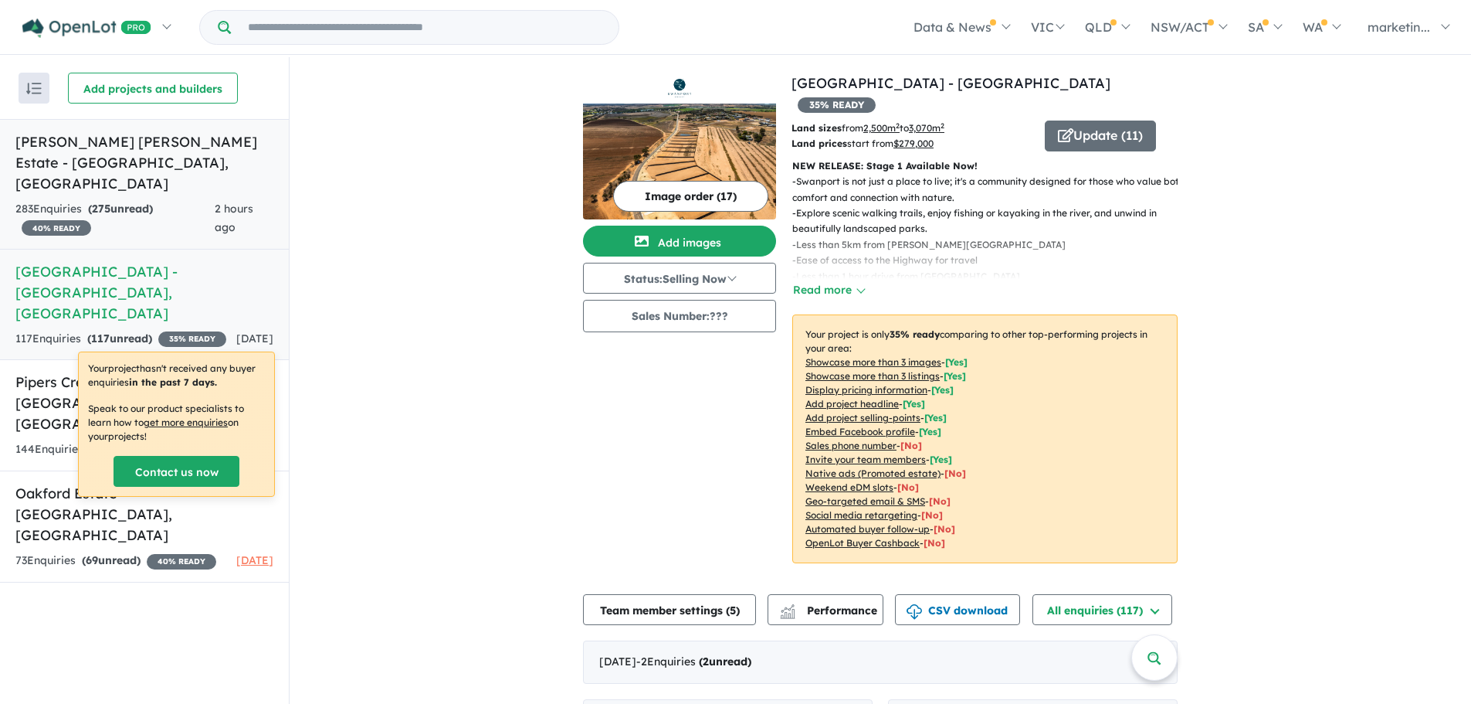
click at [201, 200] on div "283 Enquir ies ( 275 unread) 40 % READY" at bounding box center [114, 218] width 199 height 37
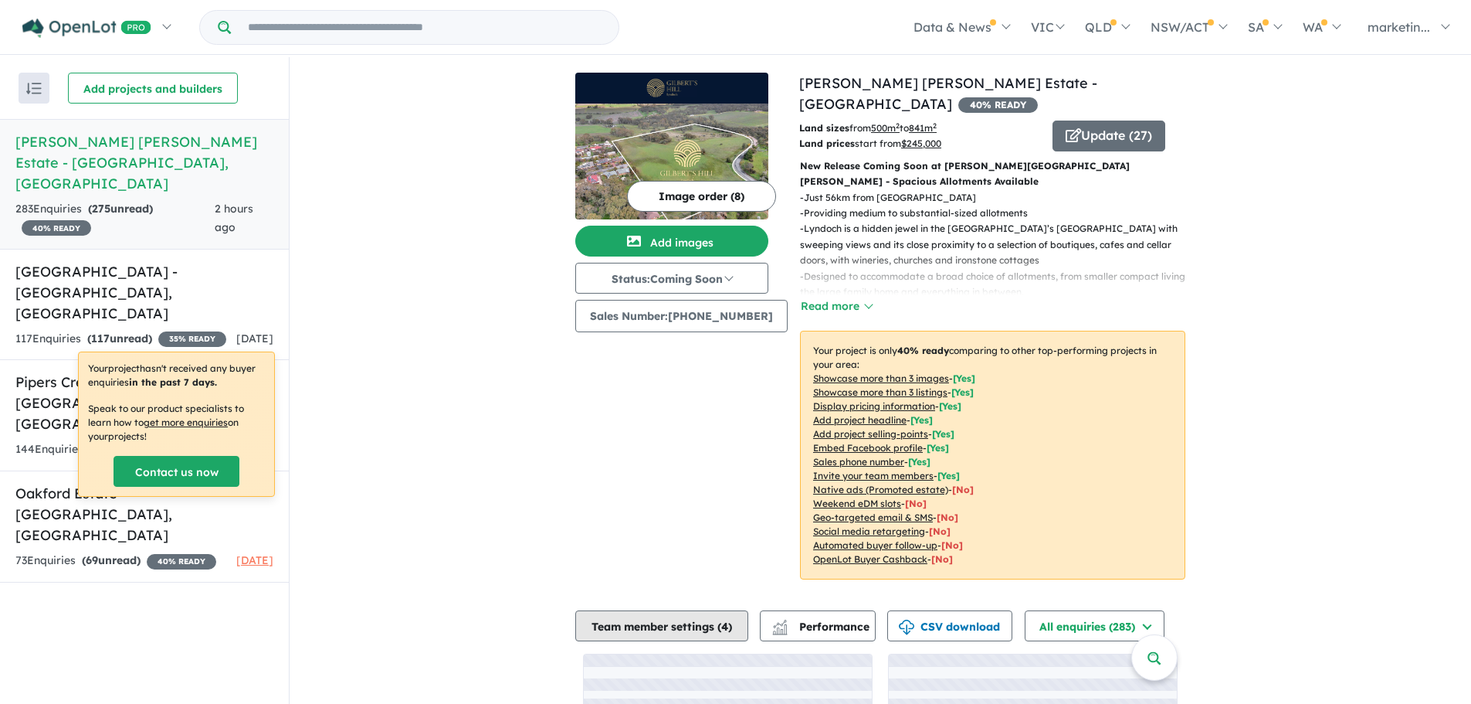
click at [687, 610] on button "Team member settings ( 4 )" at bounding box center [661, 625] width 173 height 31
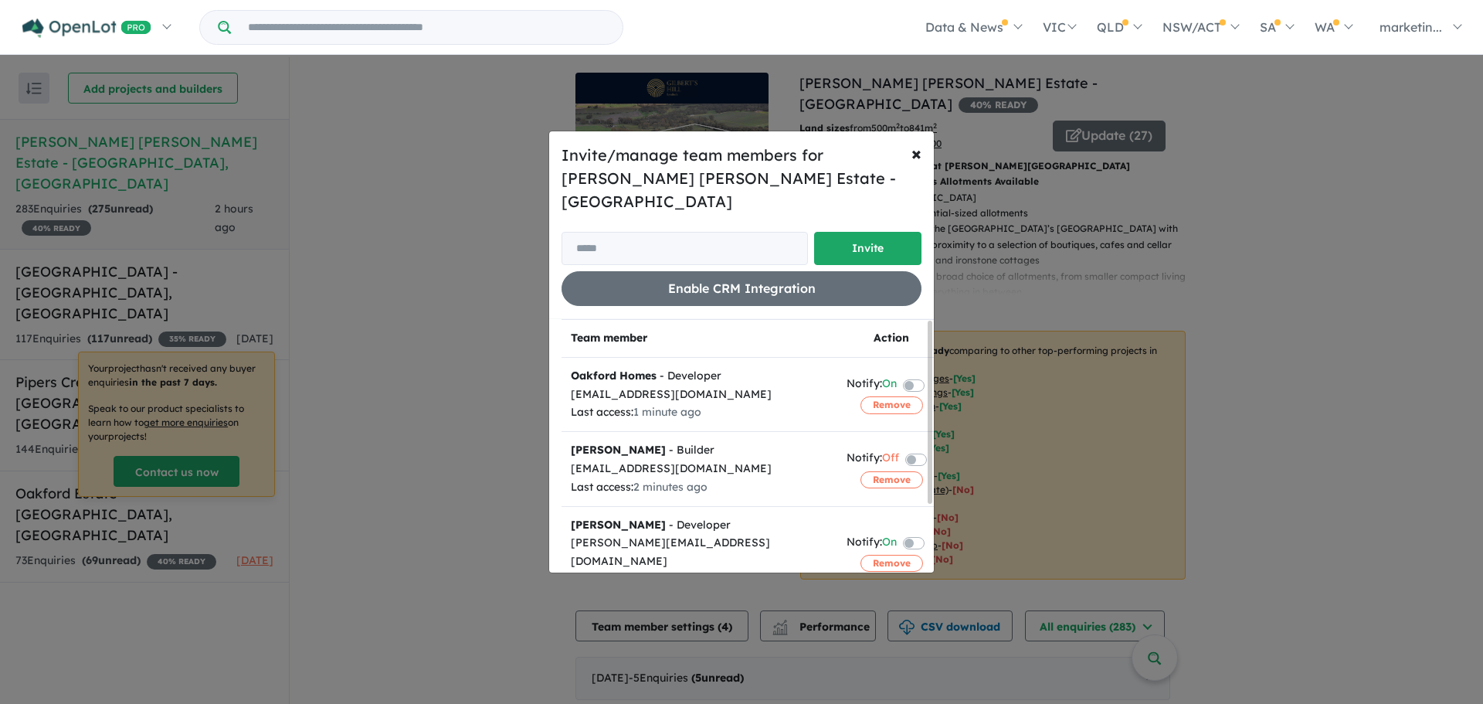
click at [931, 375] on label at bounding box center [932, 384] width 3 height 19
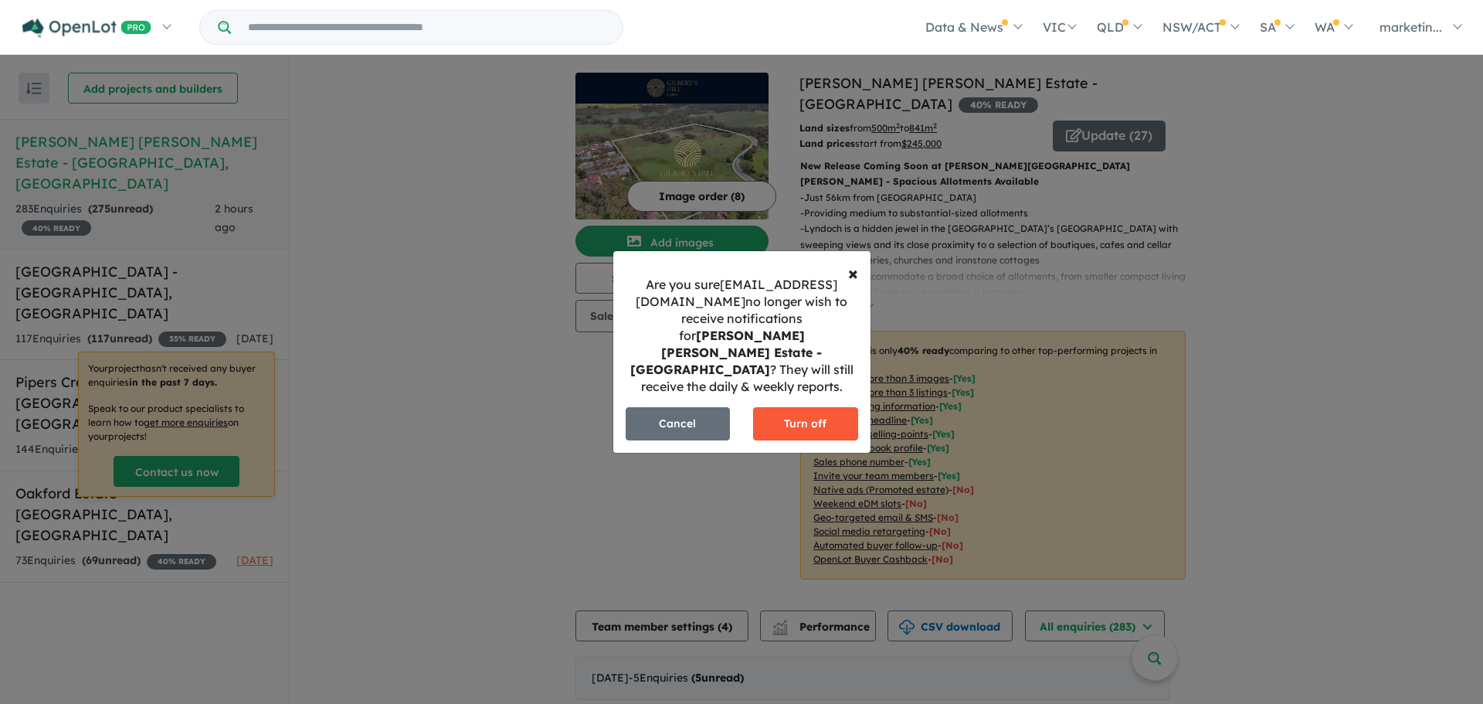
click at [795, 409] on button "Turn off" at bounding box center [805, 423] width 105 height 33
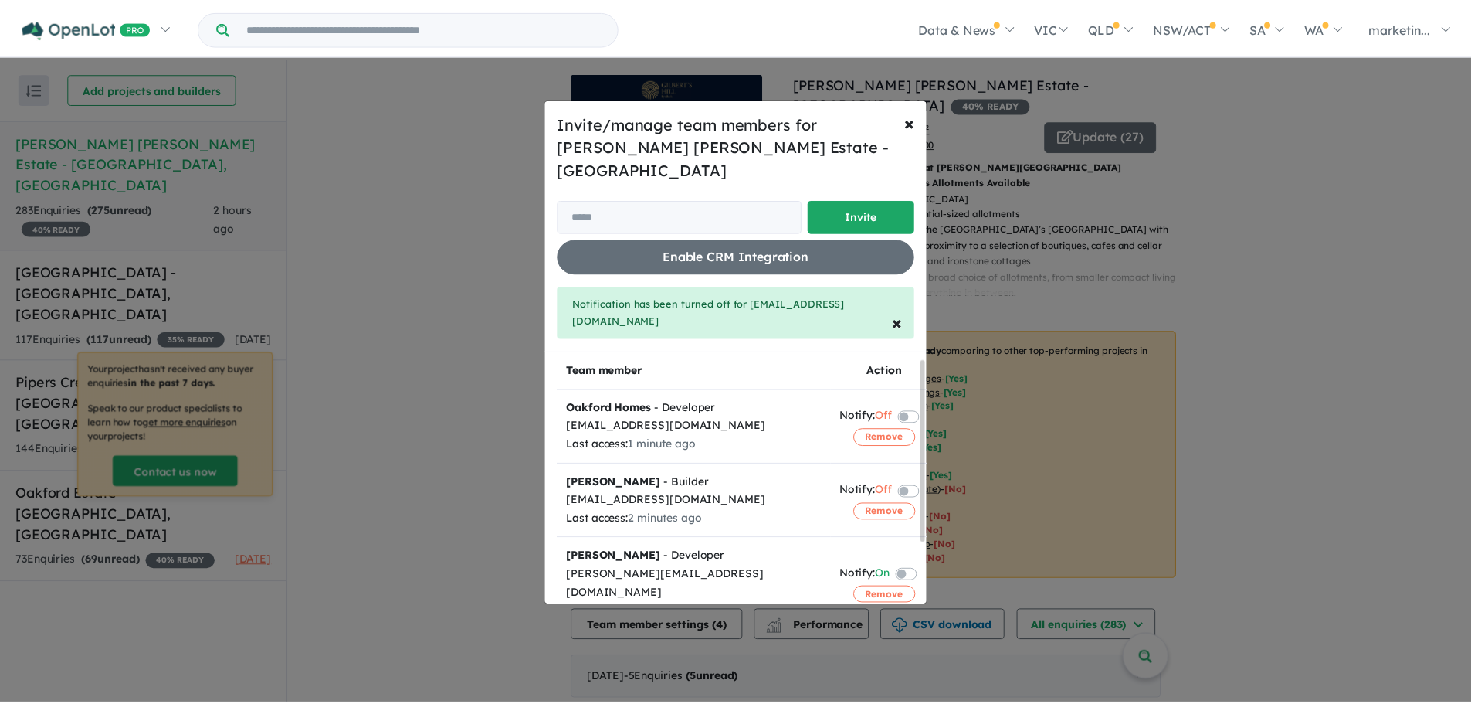
scroll to position [94, 0]
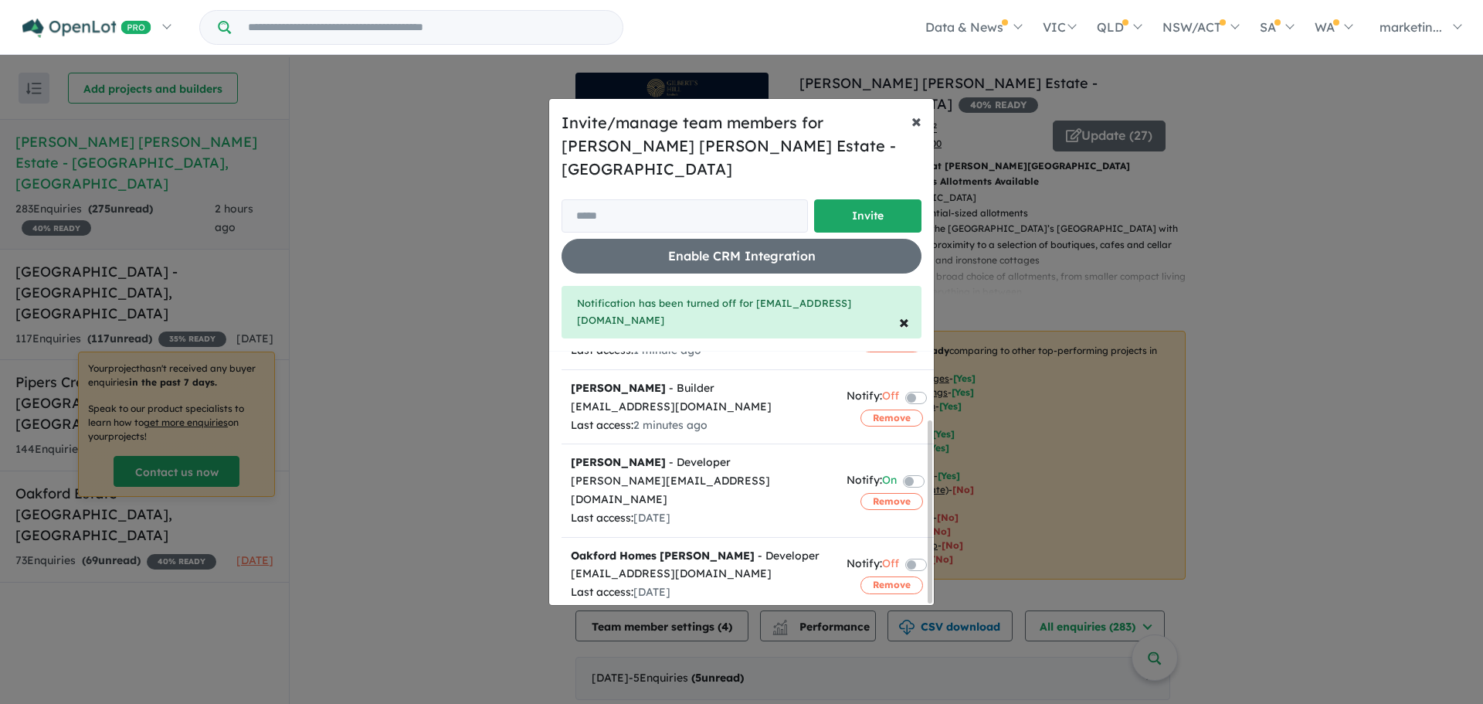
click at [914, 132] on span "×" at bounding box center [916, 120] width 10 height 23
